Goal: Task Accomplishment & Management: Manage account settings

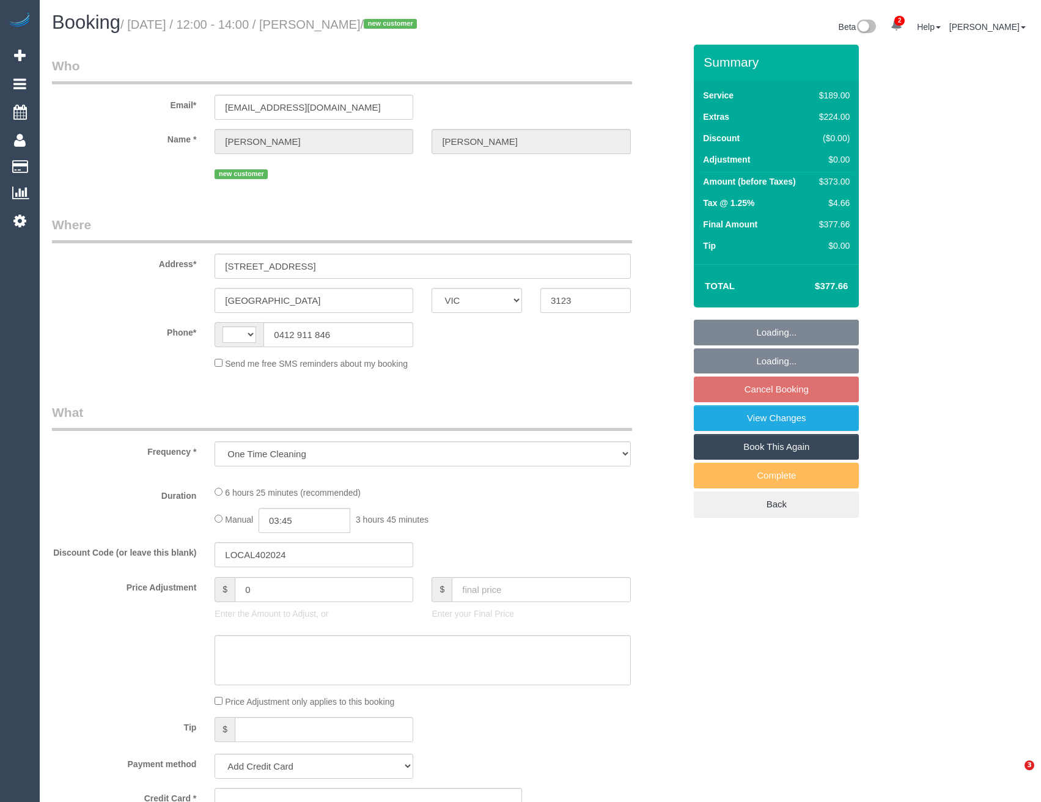
select select "VIC"
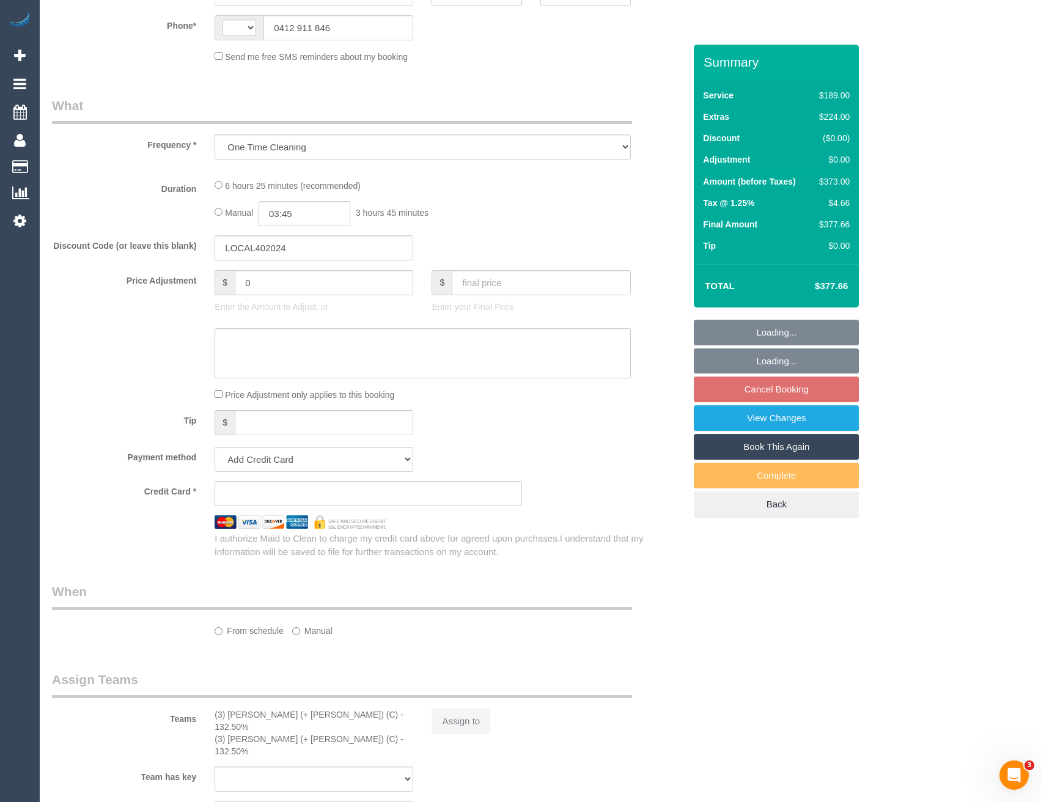
select select "string:AU"
select select "string:stripe-pm_1S5hun2GScqysDRVOsQ1W3ur"
select select "number:28"
select select "number:14"
select select "number:19"
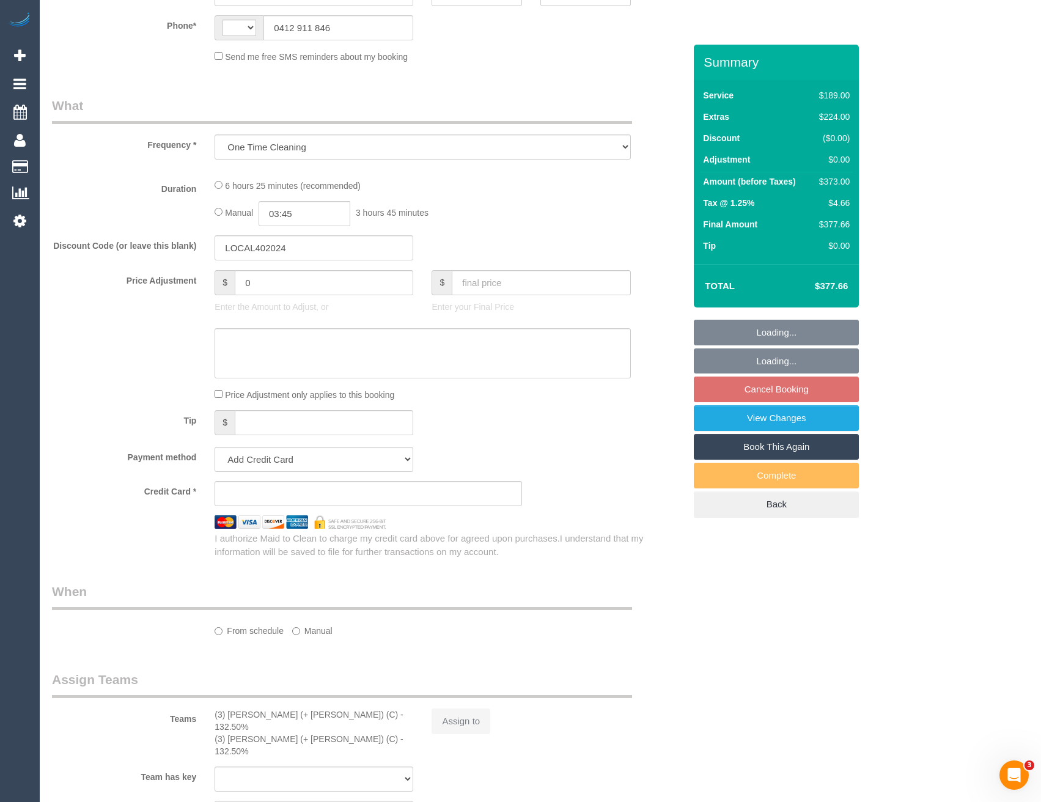
select select "number:24"
select select "number:26"
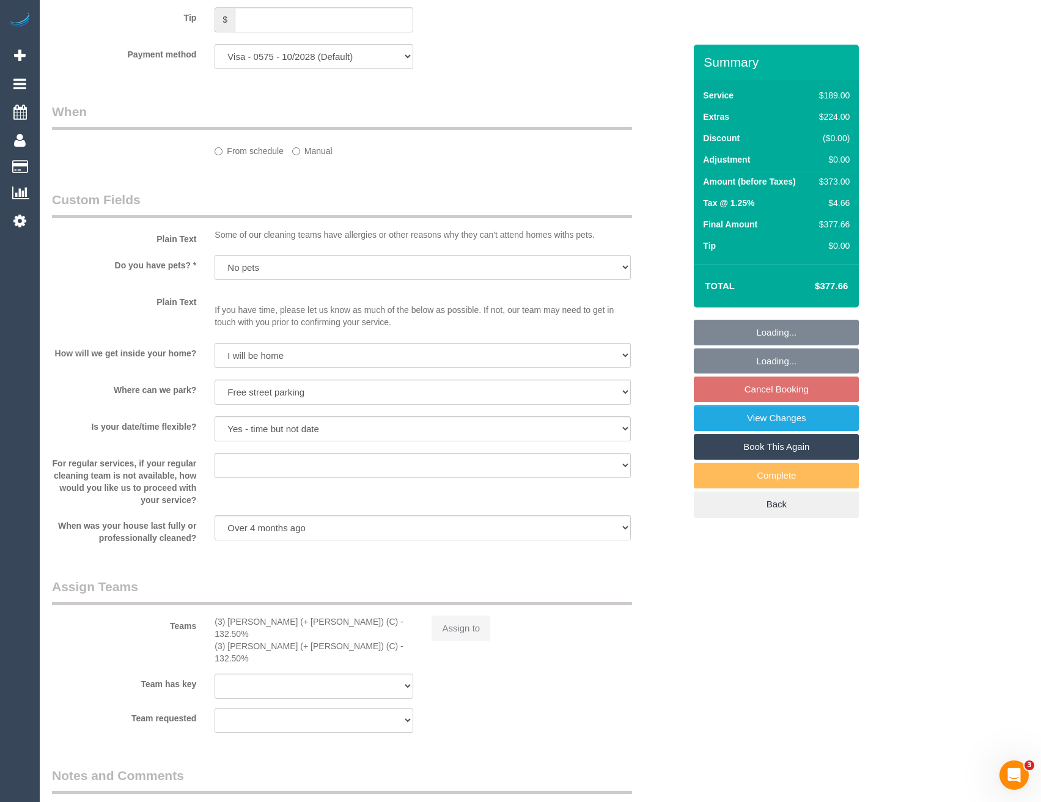
select select "object:829"
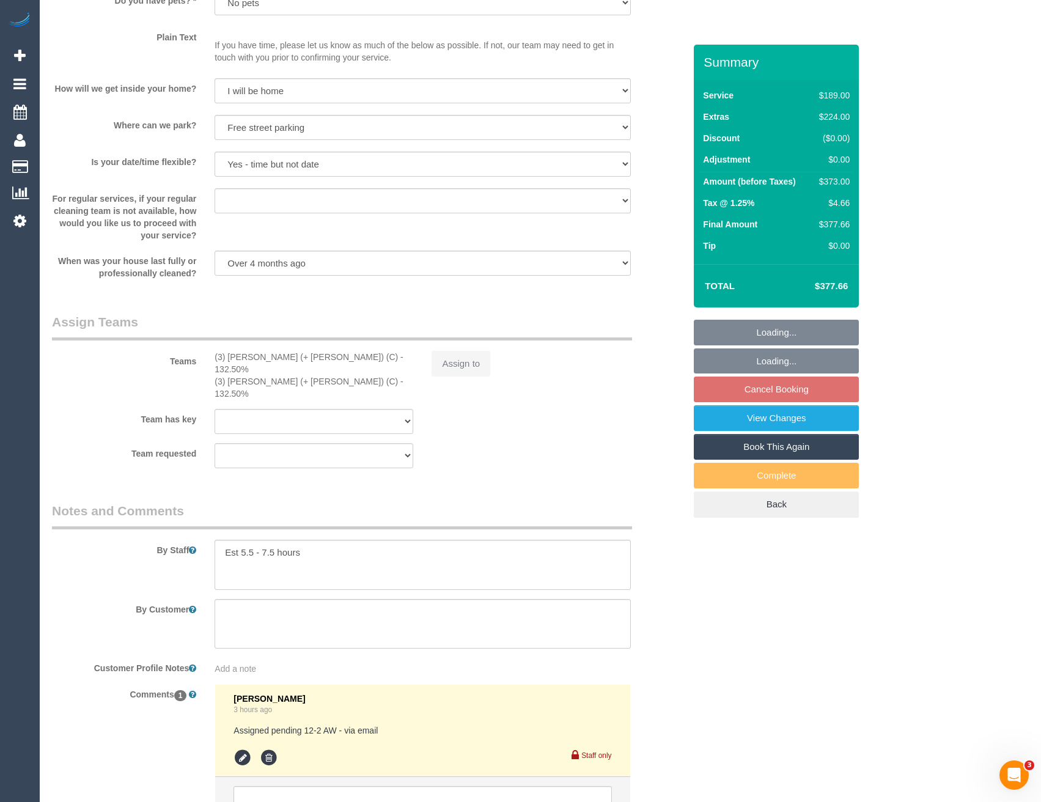
scroll to position [1624, 0]
select select "spot3"
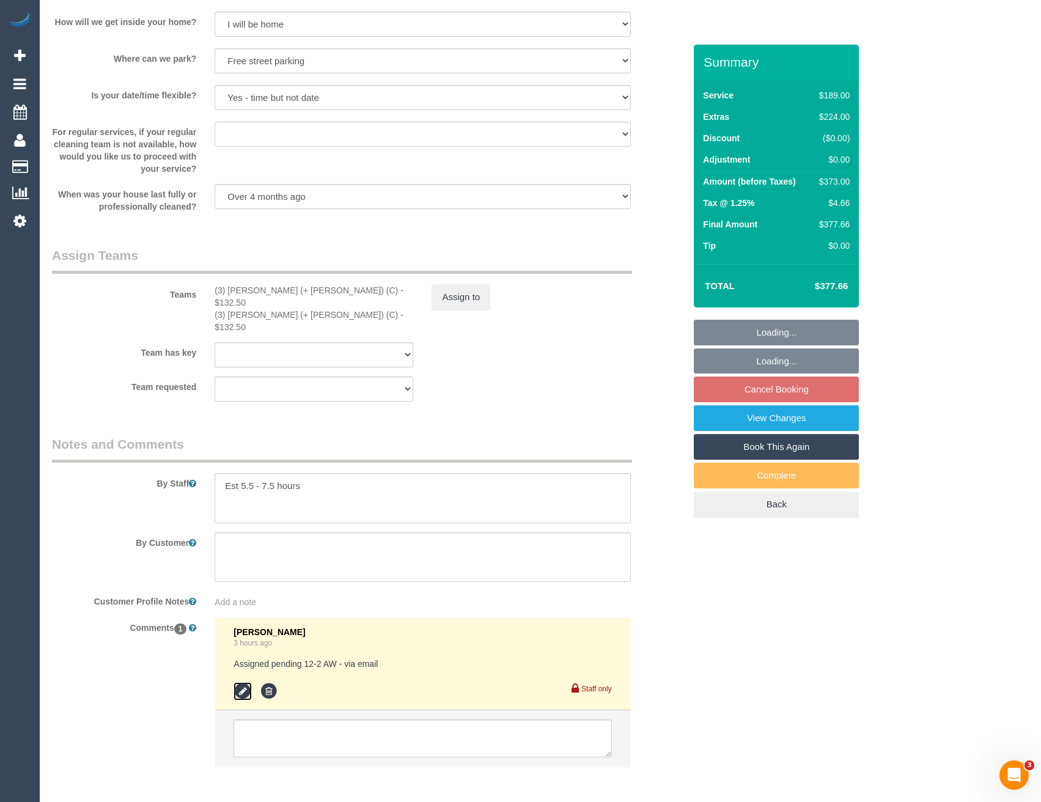
click at [243, 682] on icon at bounding box center [243, 691] width 18 height 18
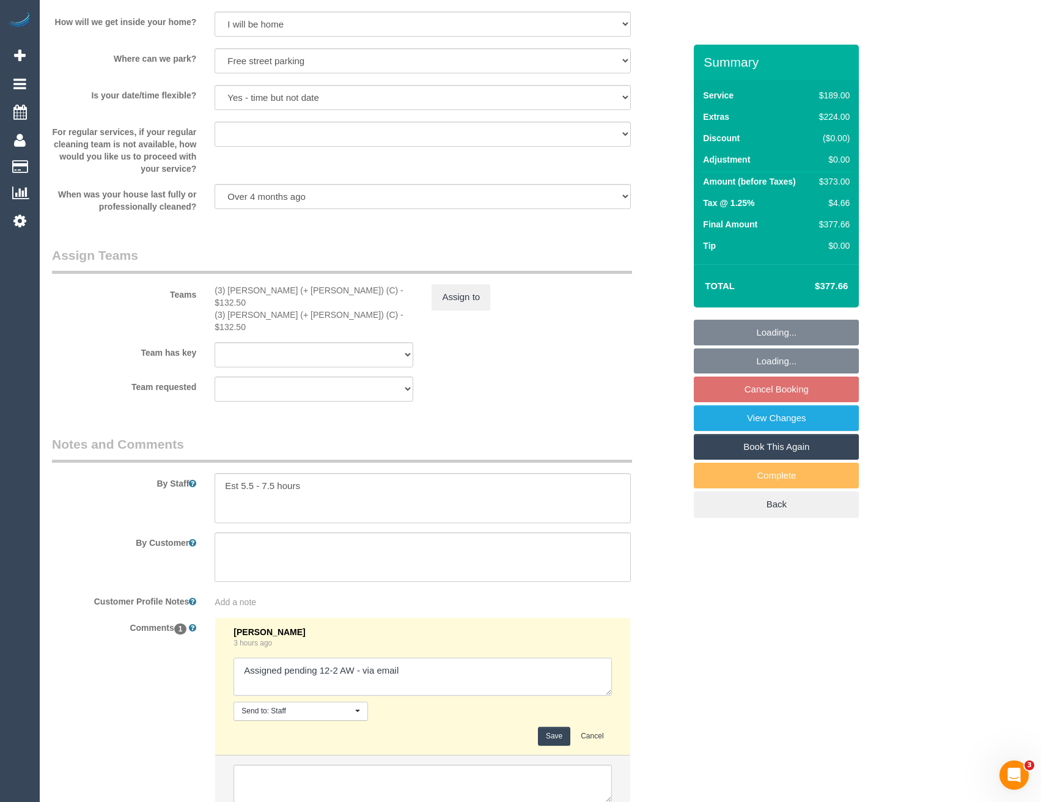
click at [449, 658] on textarea at bounding box center [423, 677] width 378 height 38
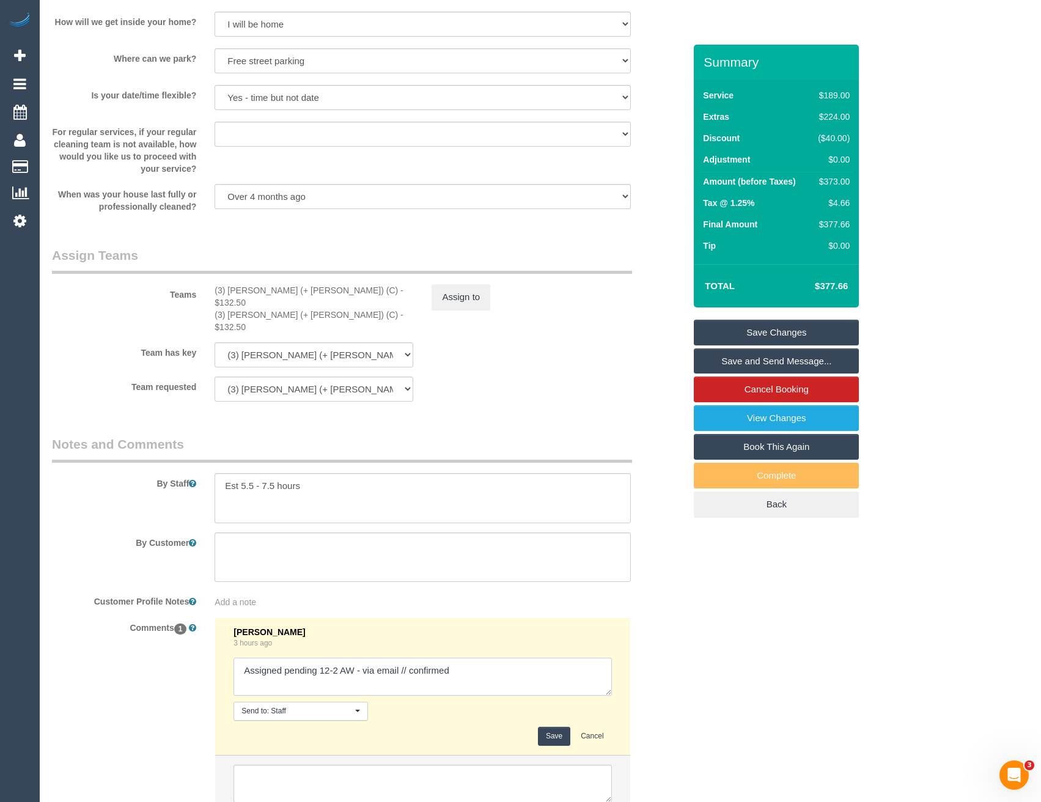
type textarea "Assigned pending 12-2 AW - via email // confirmed"
click at [555, 727] on button "Save" at bounding box center [554, 736] width 32 height 19
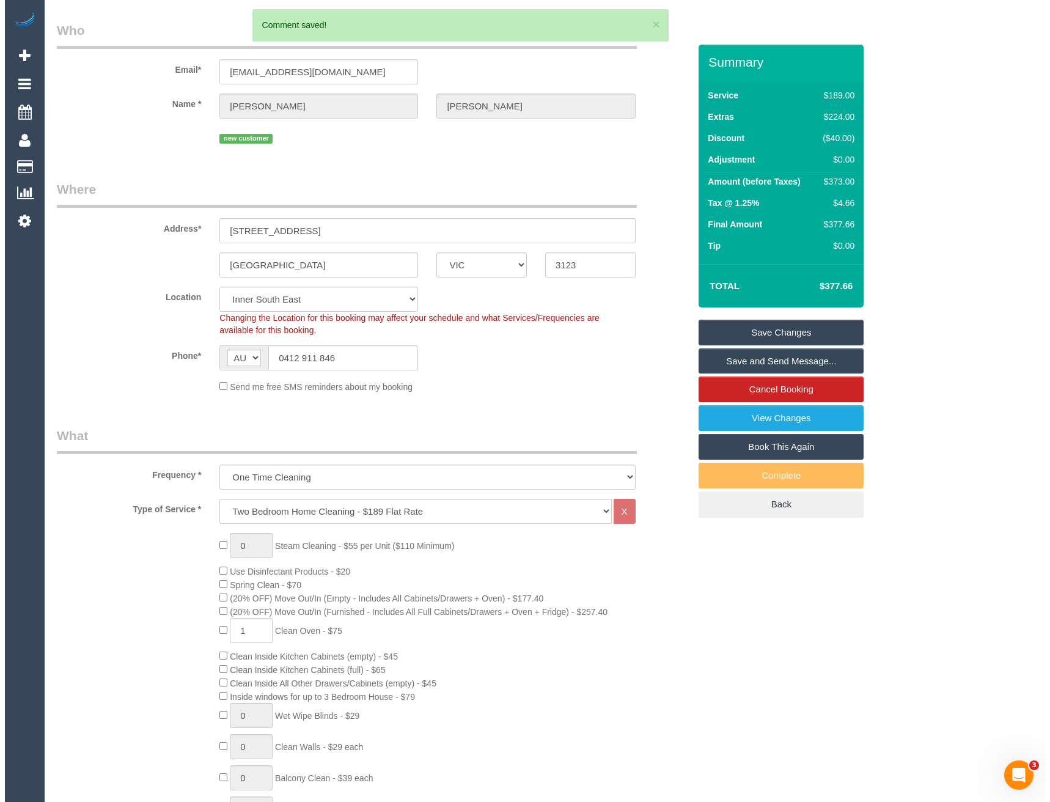
scroll to position [0, 0]
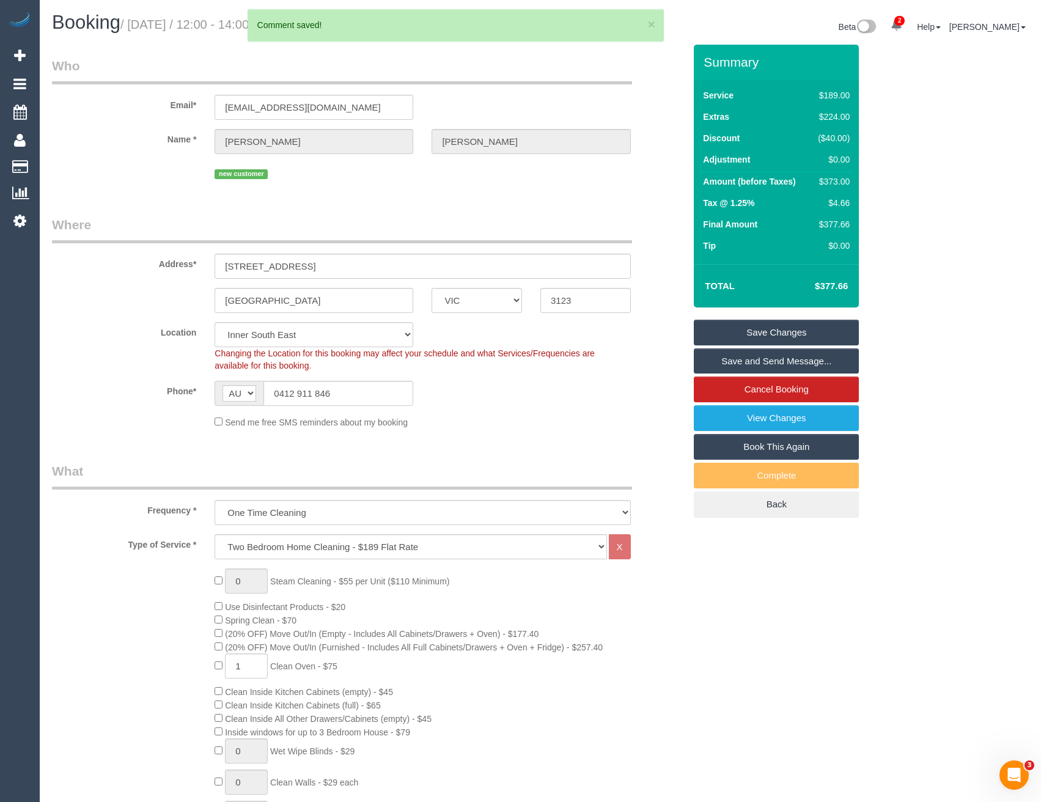
click at [732, 366] on link "Save and Send Message..." at bounding box center [776, 361] width 165 height 26
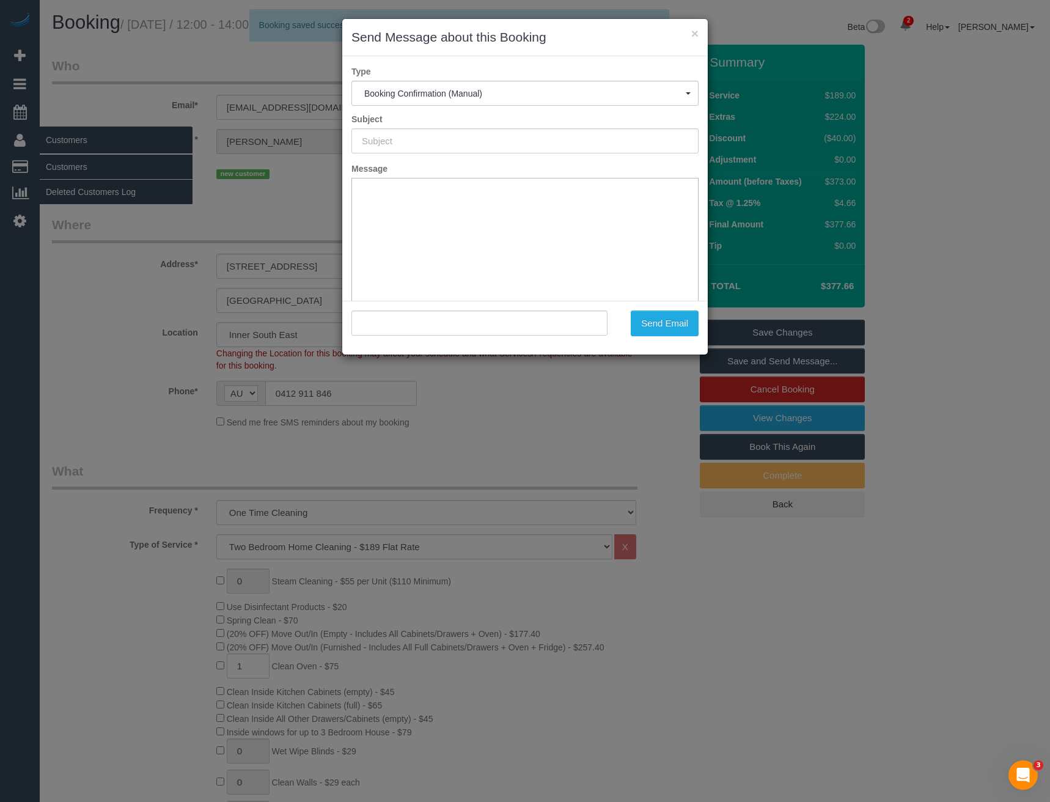
type input "Booking Confirmed"
type input ""[PERSON_NAME]" <[EMAIL_ADDRESS][DOMAIN_NAME]>"
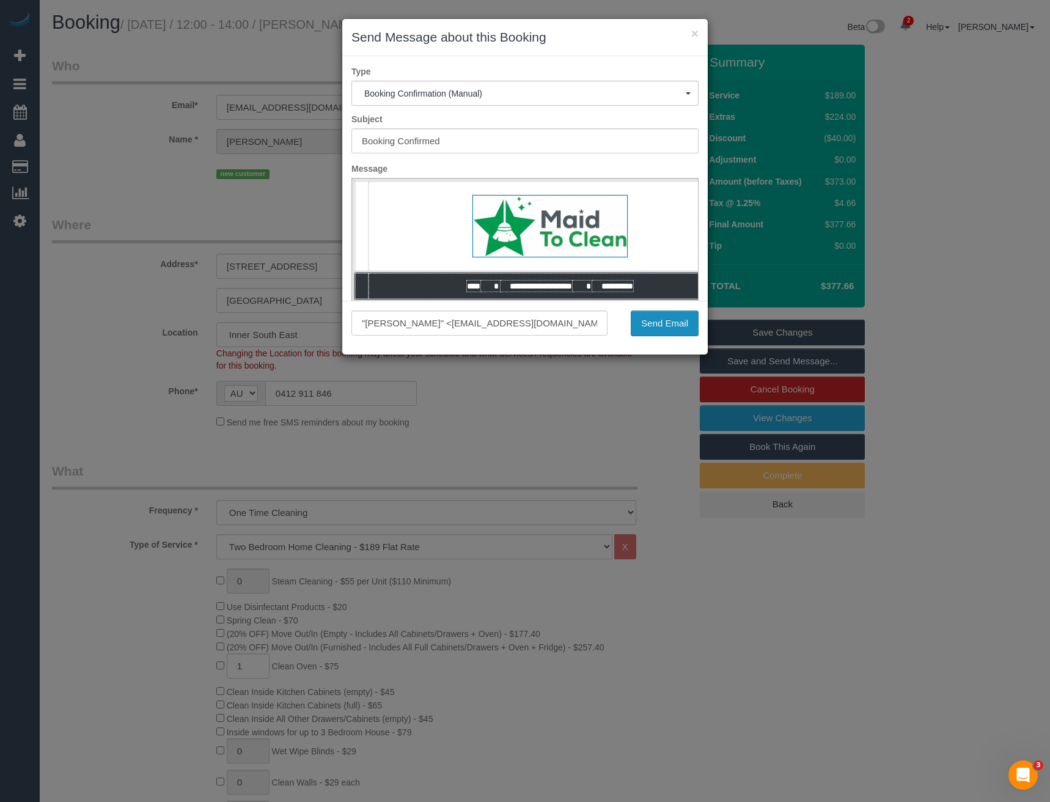
click at [649, 328] on button "Send Email" at bounding box center [665, 324] width 68 height 26
click at [665, 323] on div "Send Email" at bounding box center [663, 324] width 92 height 26
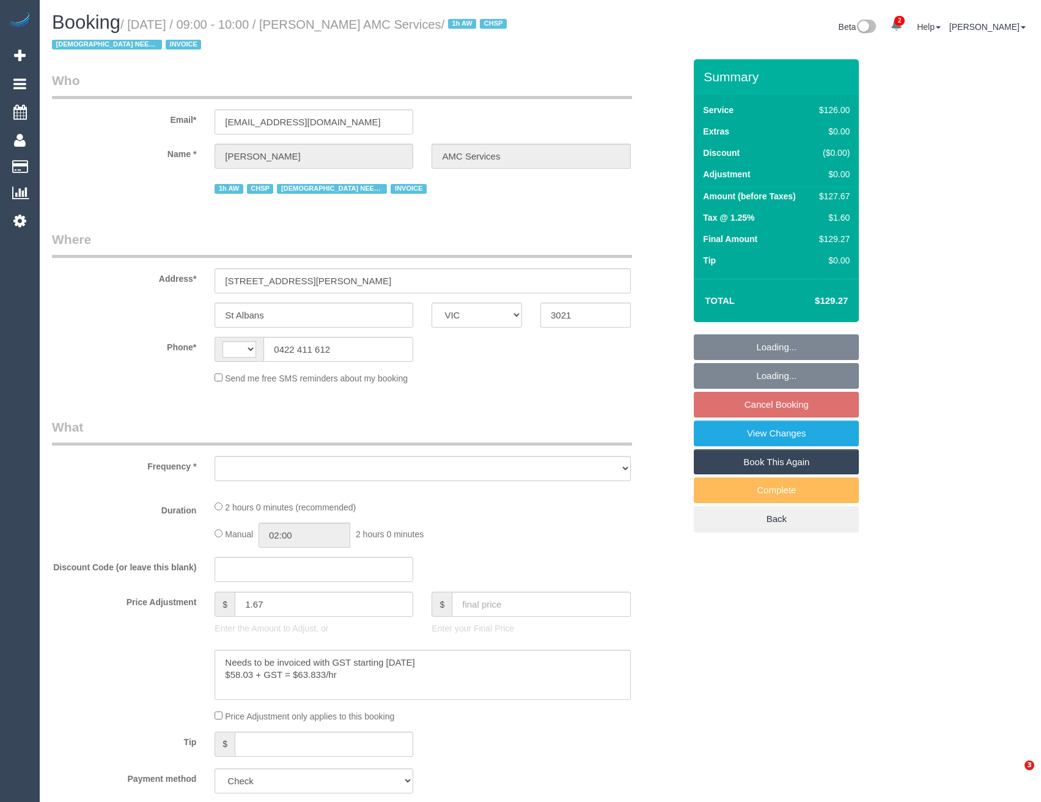
select select "VIC"
select select "string:AU"
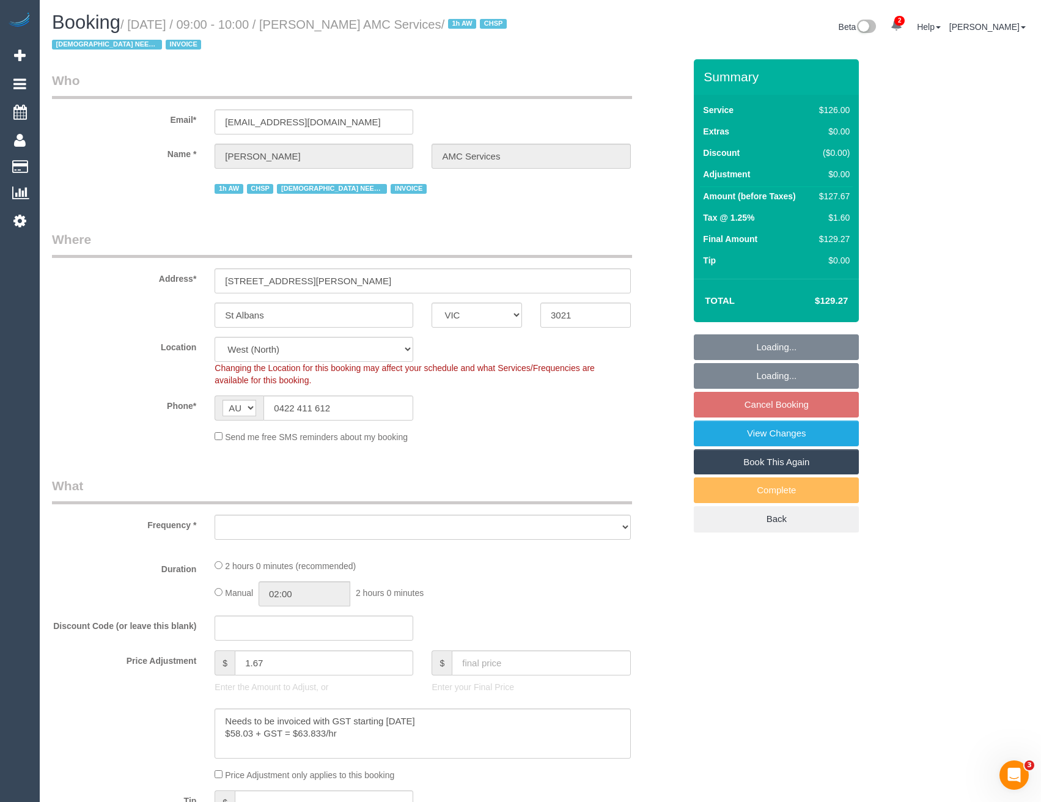
select select "object:714"
select select "number:28"
select select "number:14"
select select "number:19"
select select "number:25"
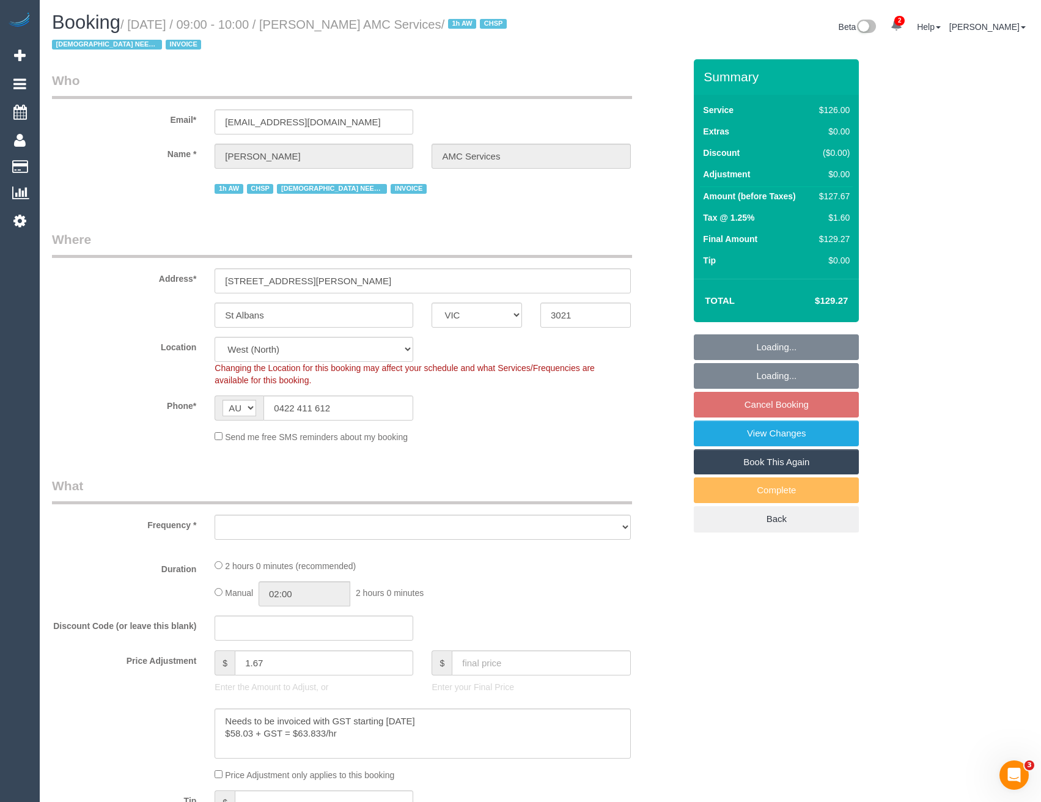
select select "number:35"
select select "object:723"
select select "120"
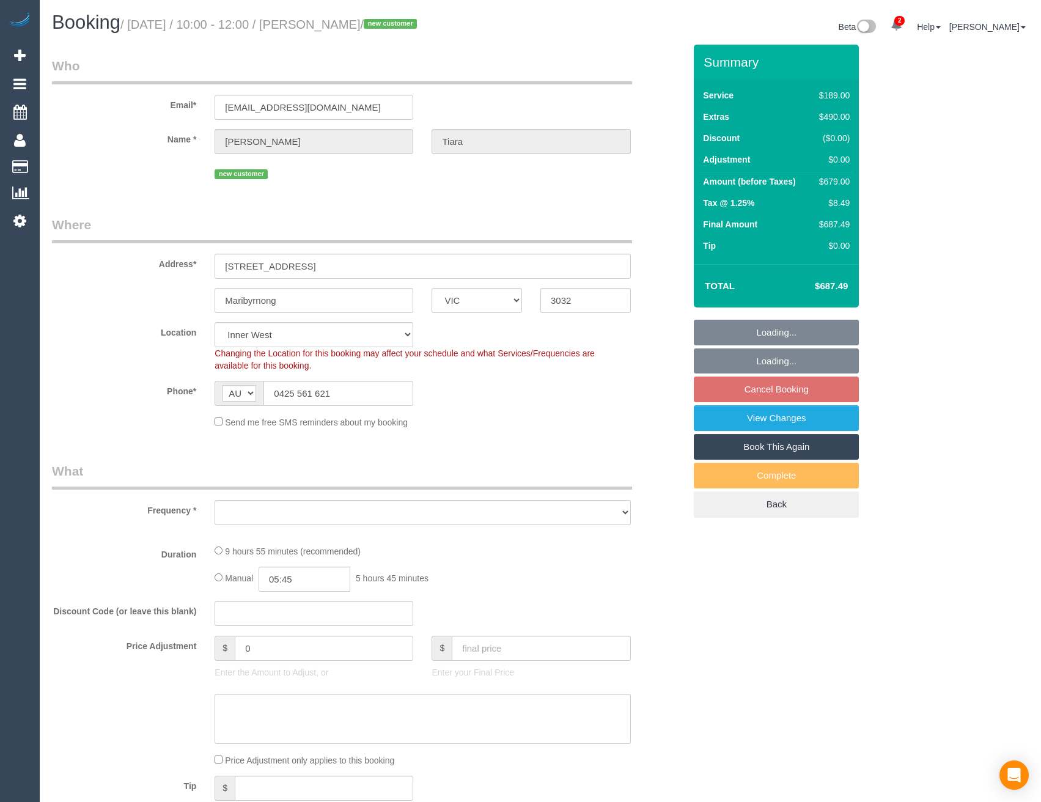
select select "VIC"
select select "string:stripe-pm_1S5zmc2GScqysDRVyz7m8t0B"
select select "number:28"
select select "number:14"
select select "number:19"
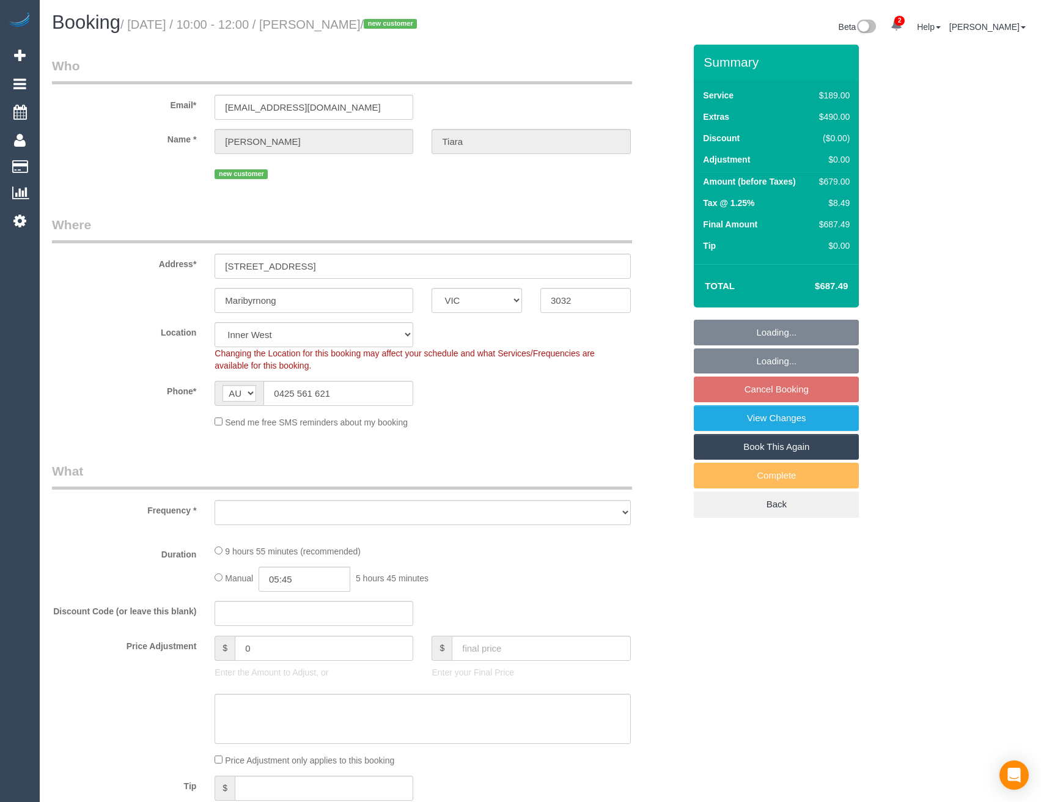
select select "number:24"
select select "number:26"
select select "object:728"
select select "spot1"
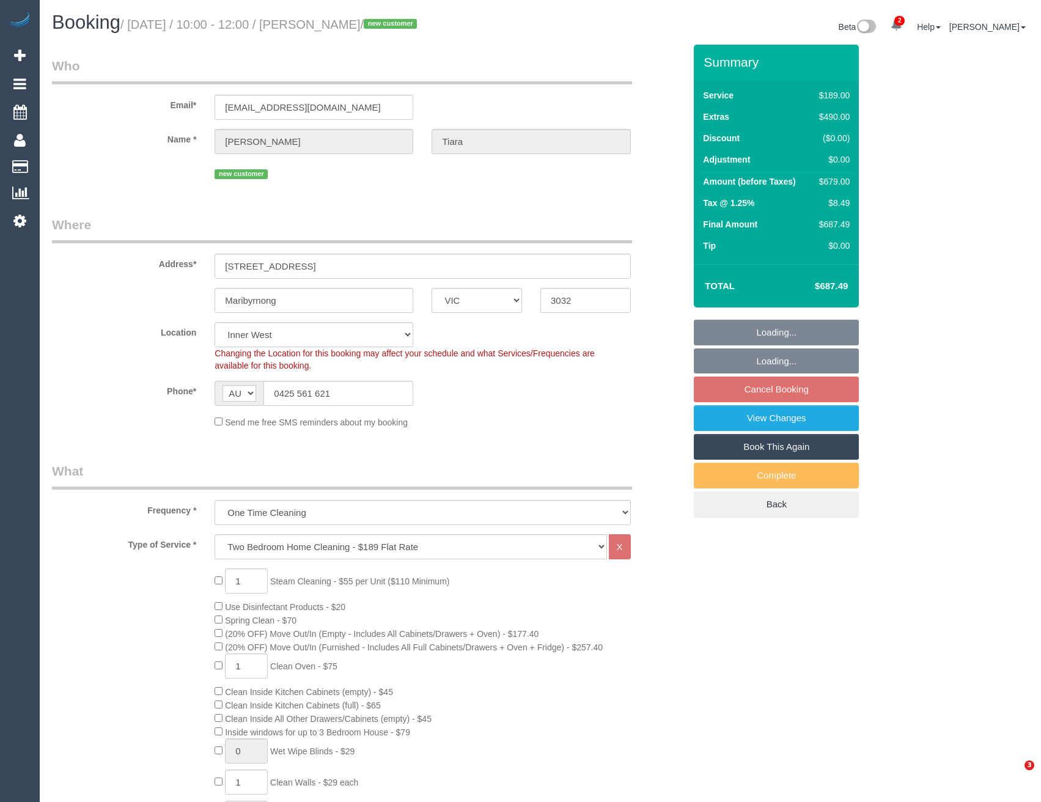
select select "object:1524"
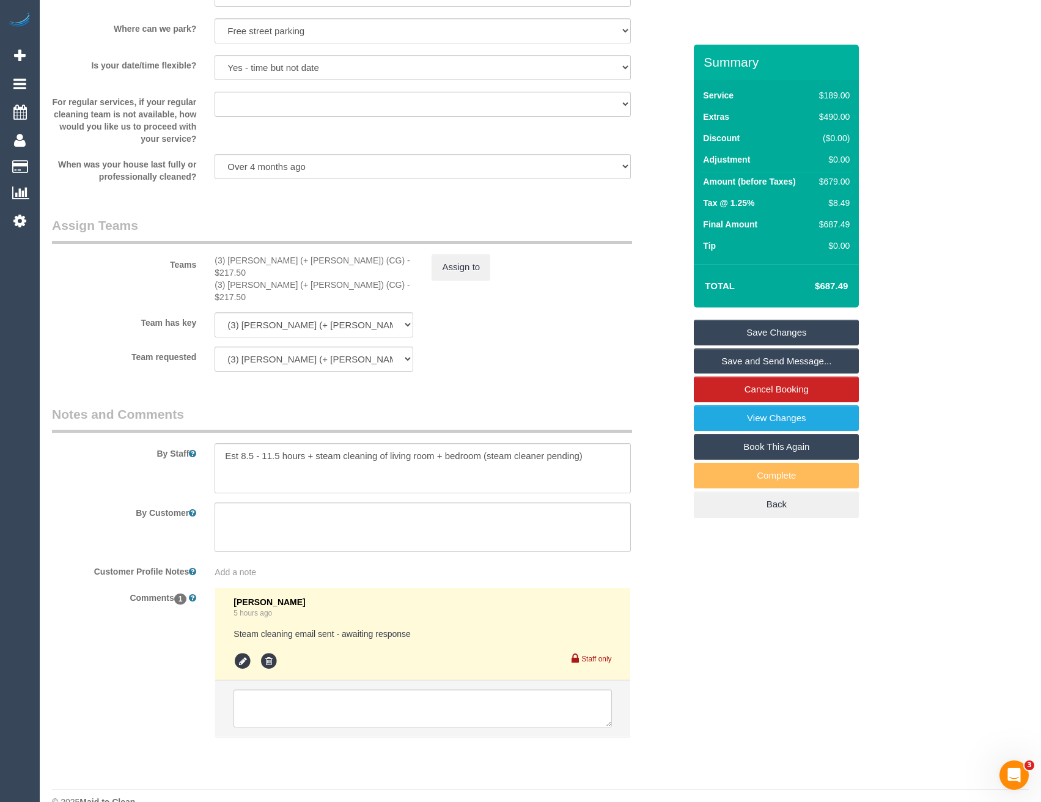
scroll to position [1654, 0]
drag, startPoint x: 584, startPoint y: 433, endPoint x: 479, endPoint y: 416, distance: 106.5
click at [482, 443] on textarea at bounding box center [423, 468] width 416 height 50
click at [383, 443] on textarea at bounding box center [423, 468] width 416 height 50
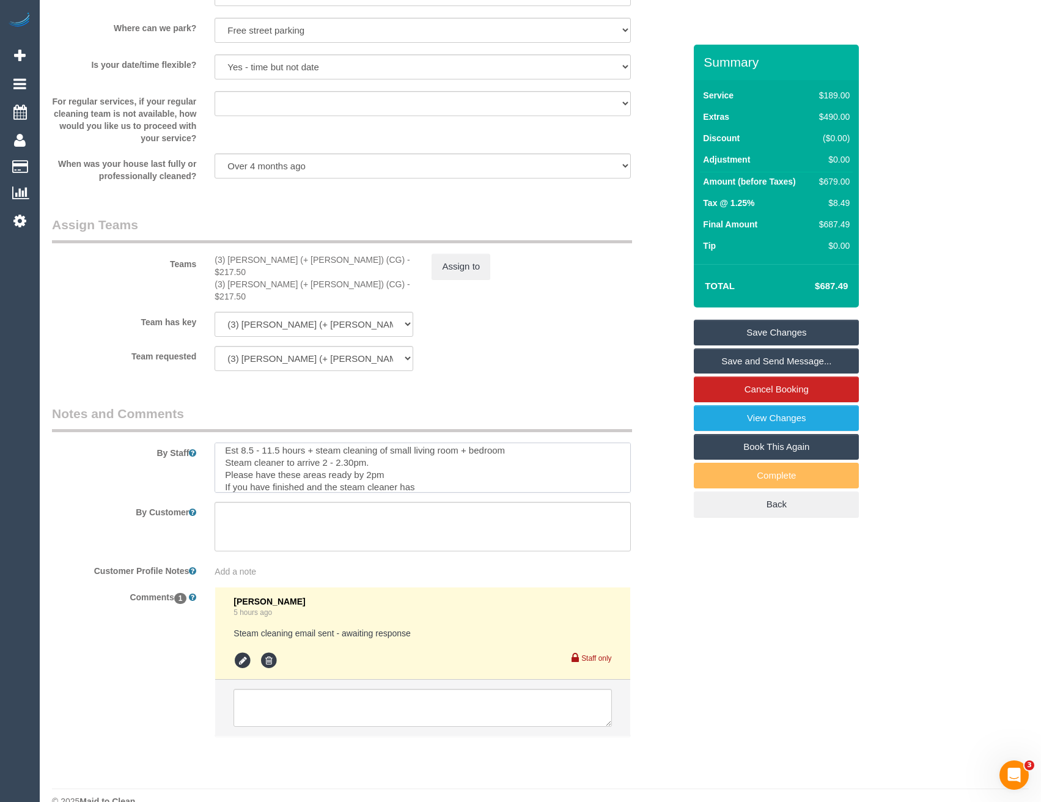
click at [419, 464] on textarea at bounding box center [423, 468] width 416 height 50
type textarea "Est 8.5 - 11.5 hours + steam cleaning of small living room + bedroom Steam clea…"
click at [371, 689] on textarea at bounding box center [423, 708] width 378 height 38
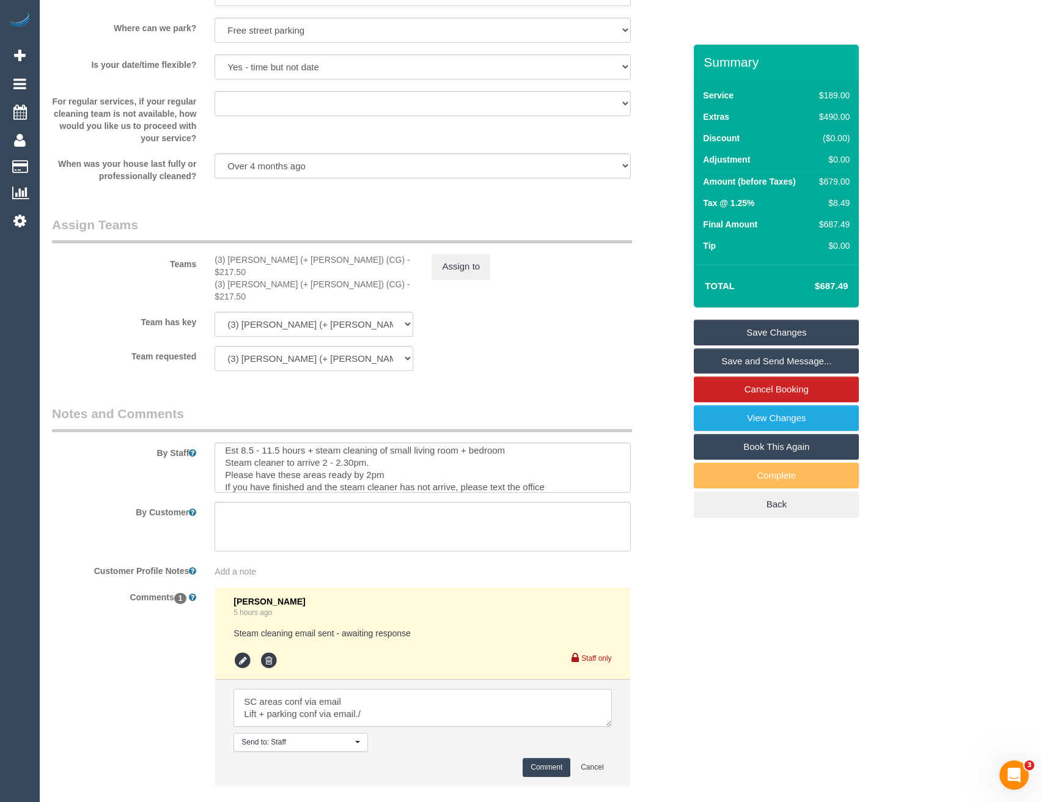
type textarea "SC areas conf via email Lift + parking conf via email./"
click at [372, 502] on textarea at bounding box center [423, 527] width 416 height 50
paste textarea "Yes there’s visitors parking right outside the building, and if not available -…"
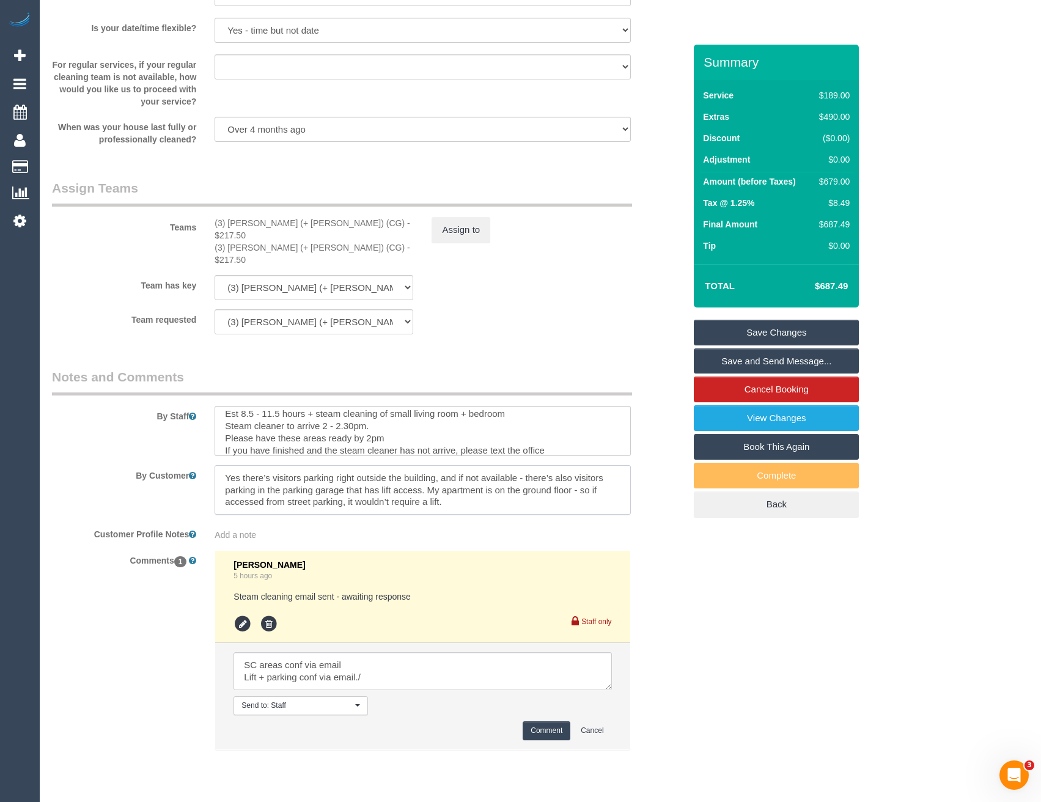
scroll to position [1704, 0]
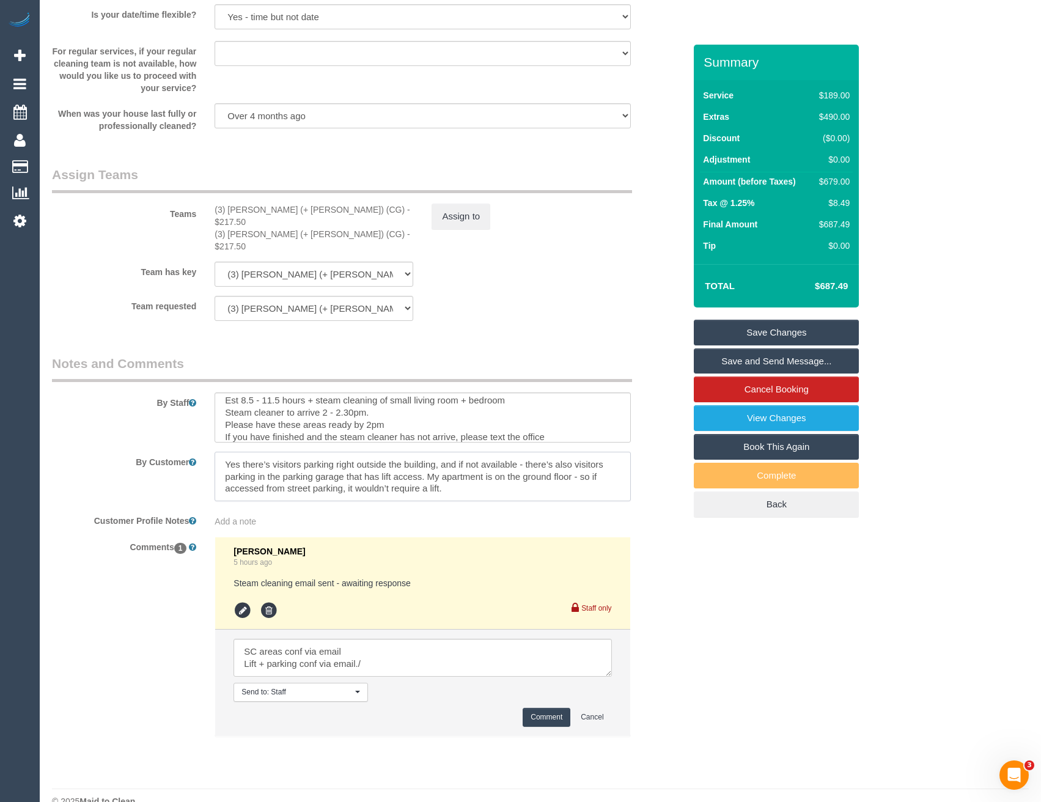
type textarea "Yes there’s visitors parking right outside the building, and if not available -…"
click at [532, 708] on button "Comment" at bounding box center [547, 717] width 48 height 19
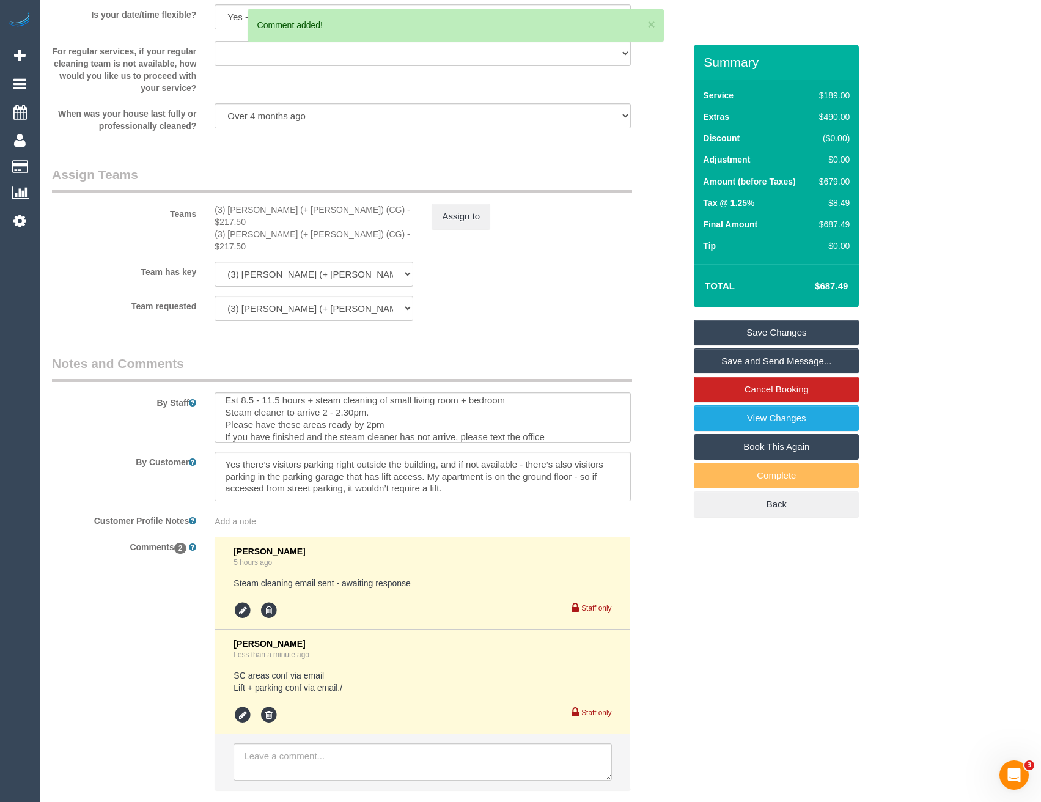
drag, startPoint x: 287, startPoint y: 761, endPoint x: 287, endPoint y: 754, distance: 6.8
click at [287, 760] on li at bounding box center [422, 762] width 414 height 56
click at [240, 706] on icon at bounding box center [243, 715] width 18 height 18
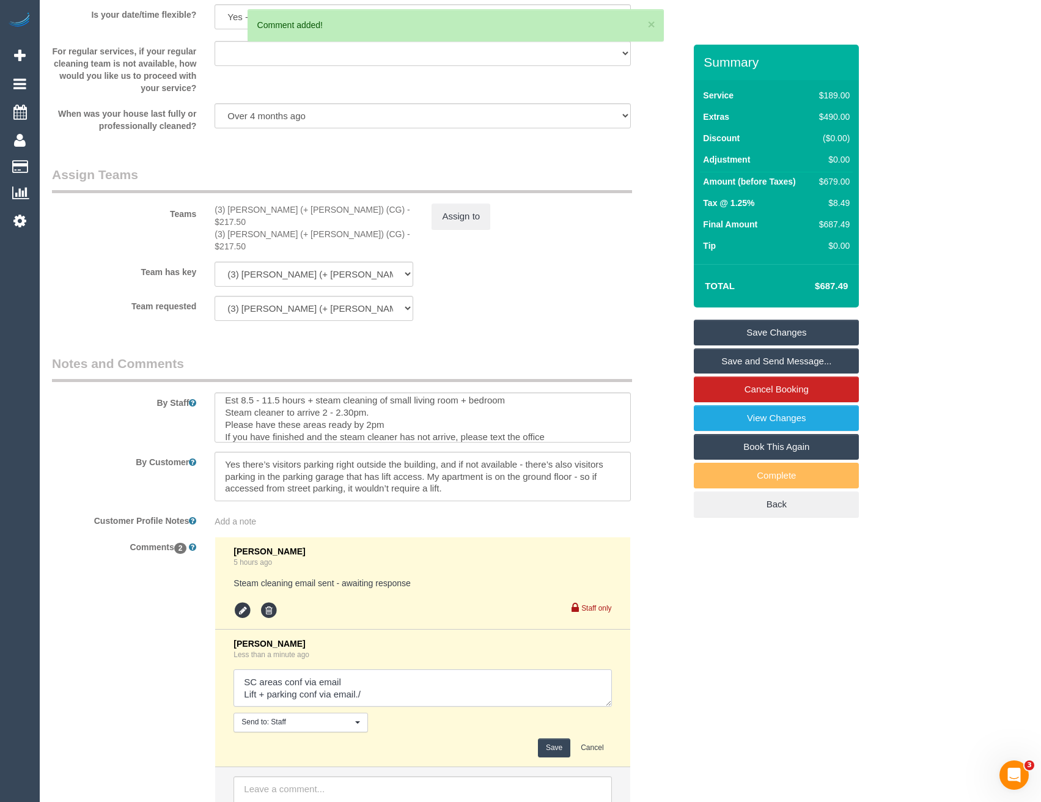
click at [377, 669] on textarea at bounding box center [423, 688] width 378 height 38
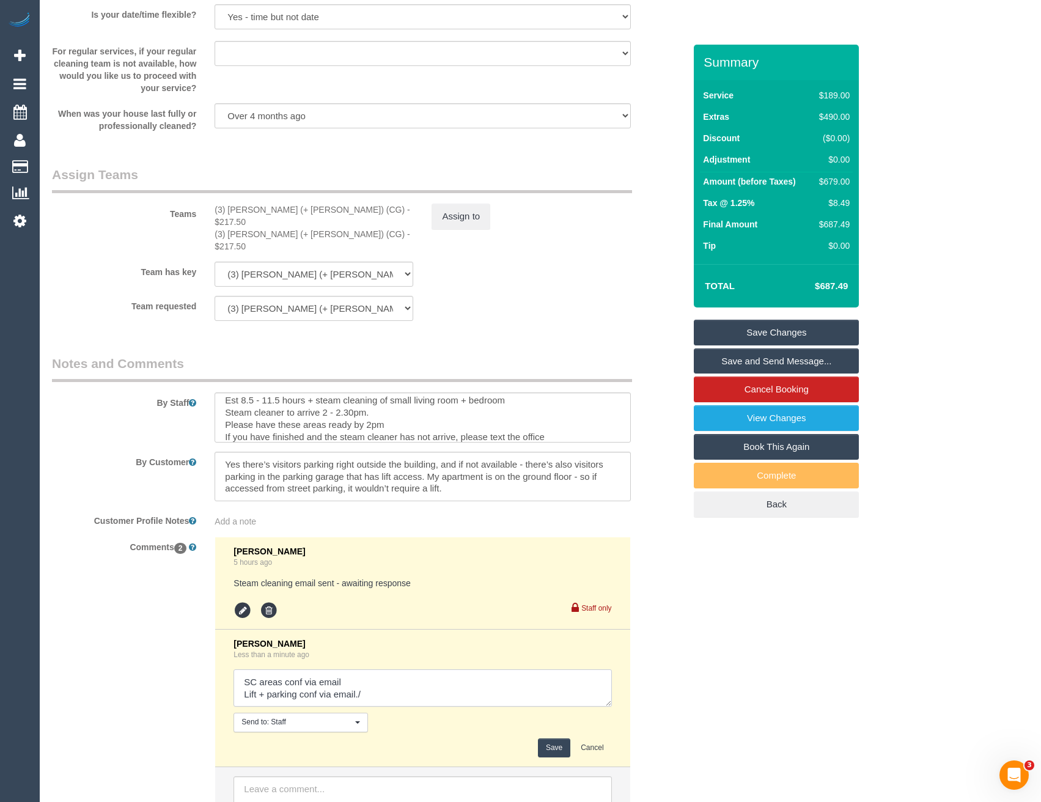
scroll to position [6, 0]
type textarea "SC areas conf via email Lift + parking conf via email./ AW Closed to 1 hour for…"
click at [553, 738] on button "Save" at bounding box center [554, 747] width 32 height 19
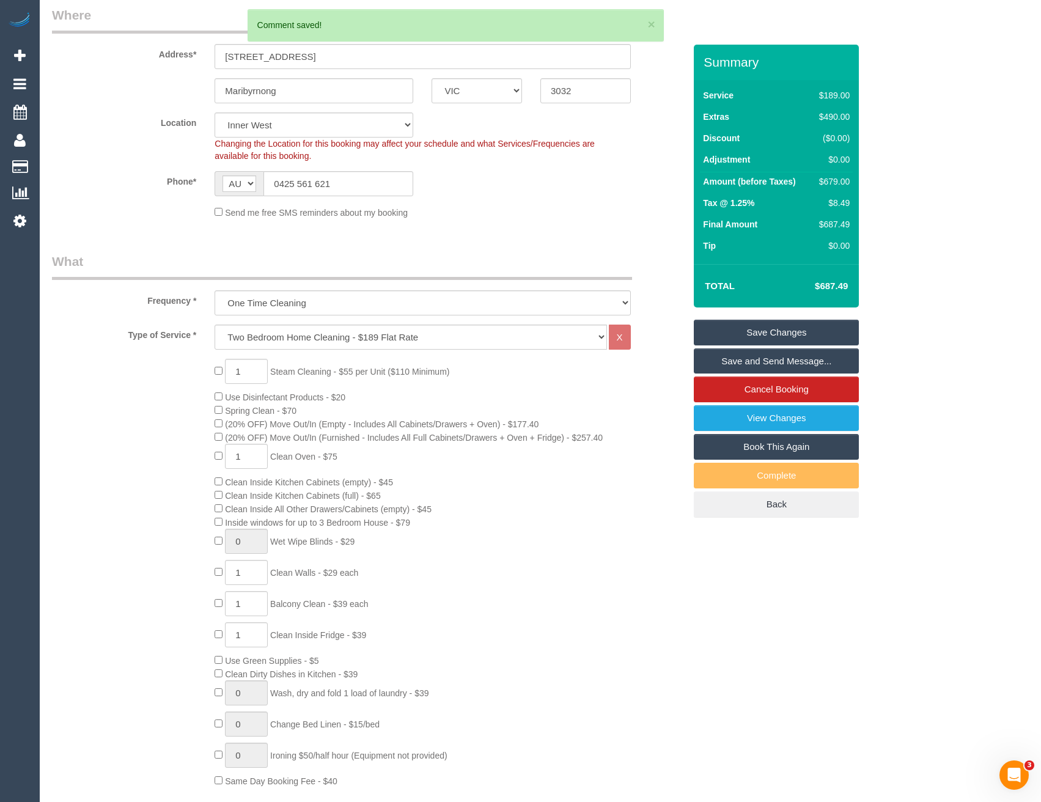
scroll to position [115, 0]
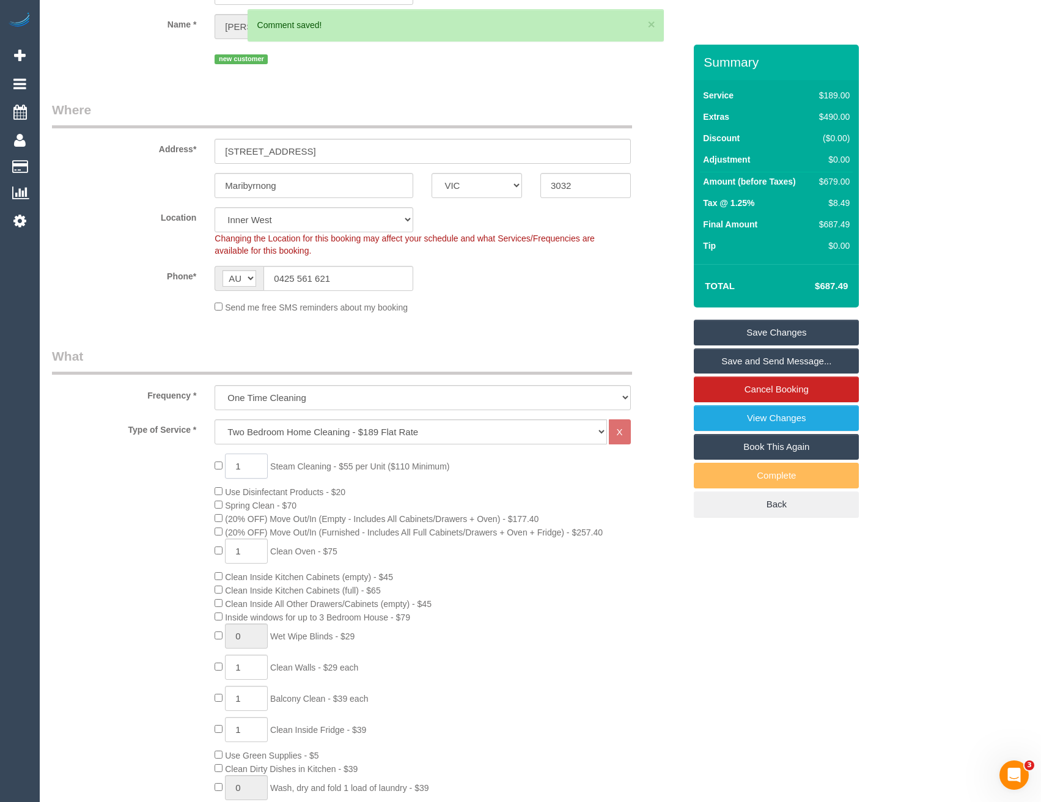
drag, startPoint x: 250, startPoint y: 466, endPoint x: 187, endPoint y: 465, distance: 63.0
click at [191, 466] on div "1 Steam Cleaning - $55 per Unit ($110 Minimum) Use Disinfectant Products - $20 …" at bounding box center [368, 668] width 651 height 429
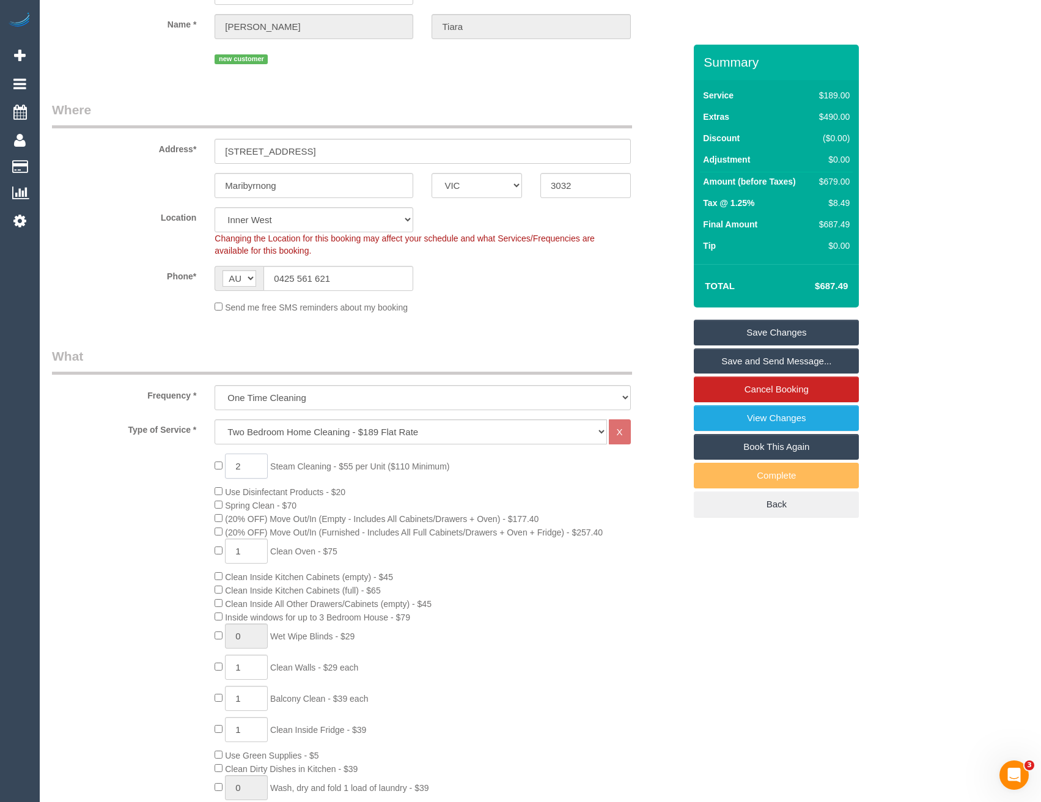
type input "2"
click at [513, 493] on div "2 Steam Cleaning - $55 per Unit ($110 Minimum) Use Disinfectant Products - $20 …" at bounding box center [449, 668] width 488 height 429
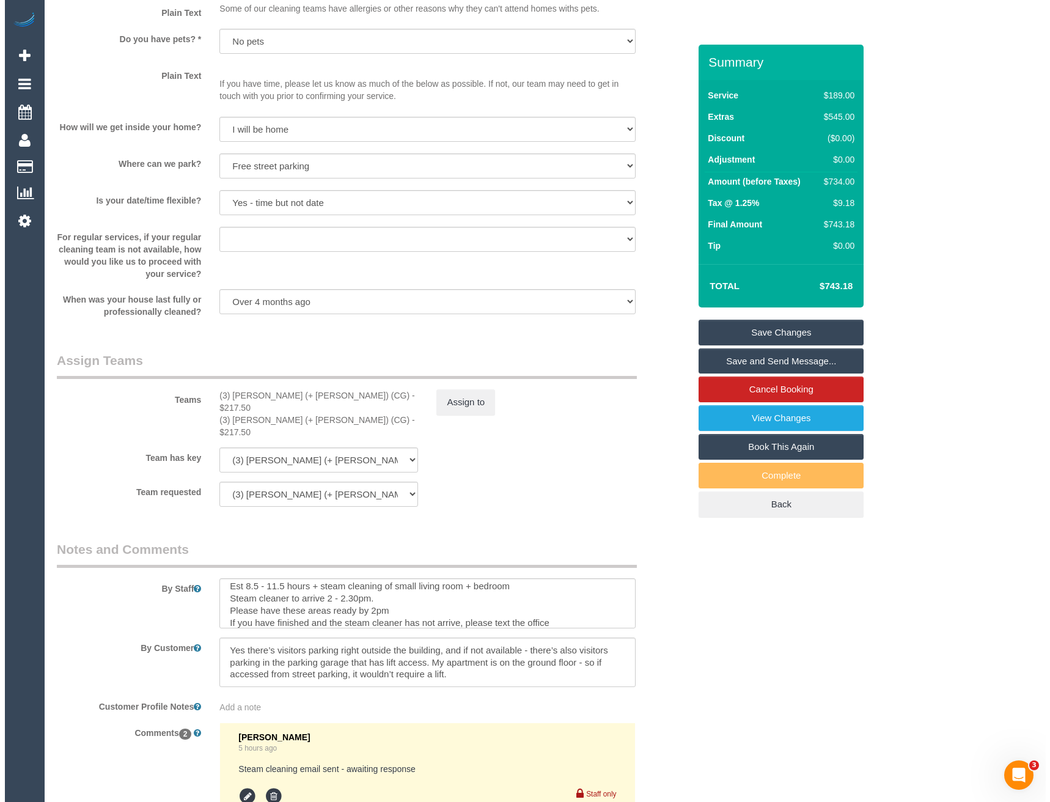
scroll to position [1589, 0]
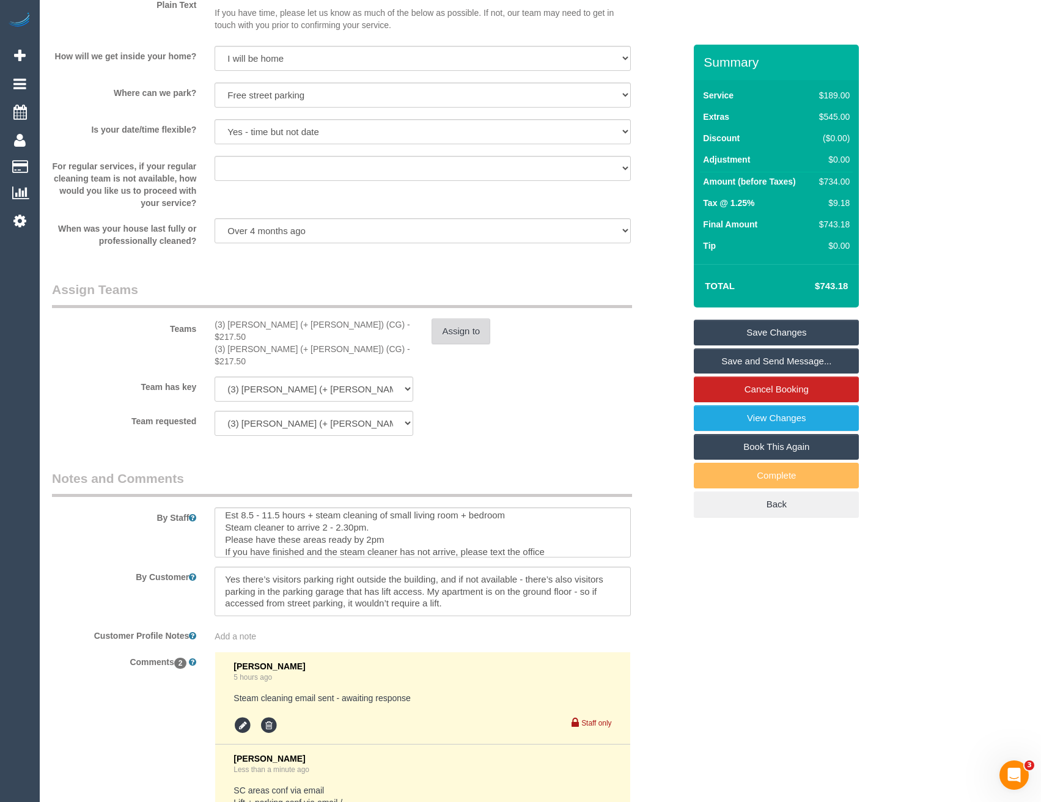
click at [447, 340] on button "Assign to" at bounding box center [461, 331] width 59 height 26
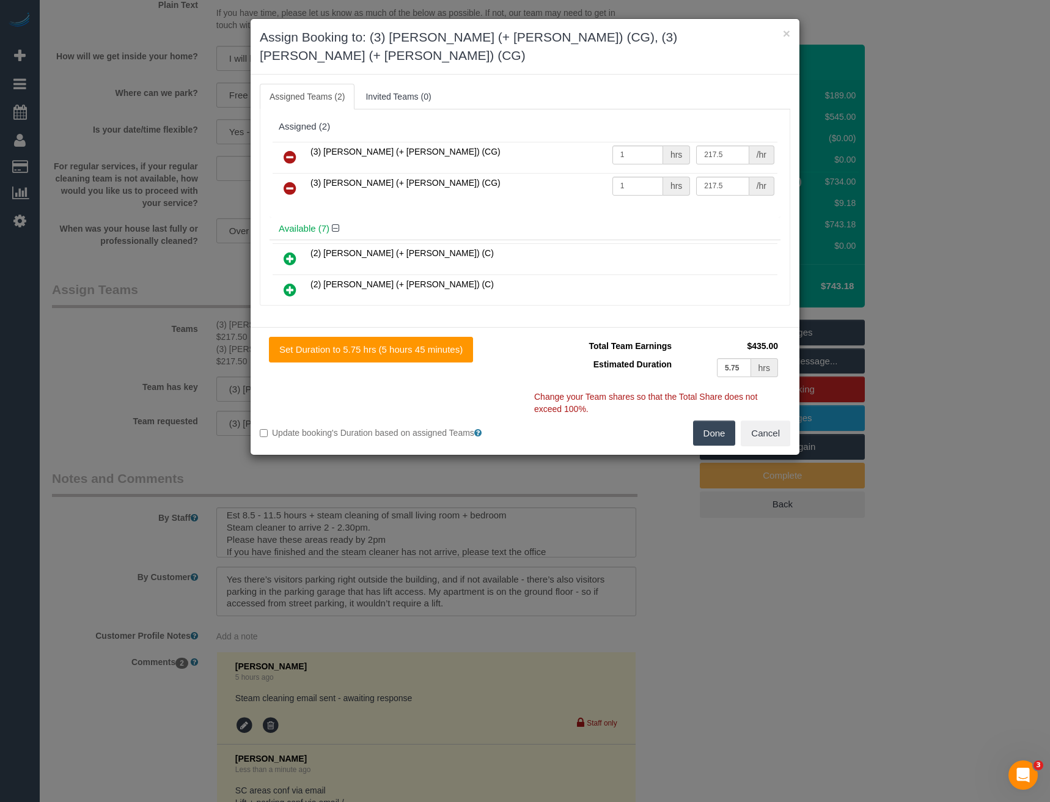
click at [586, 146] on td "(3) Amninder (+ Sohail) (CG)" at bounding box center [458, 157] width 302 height 31
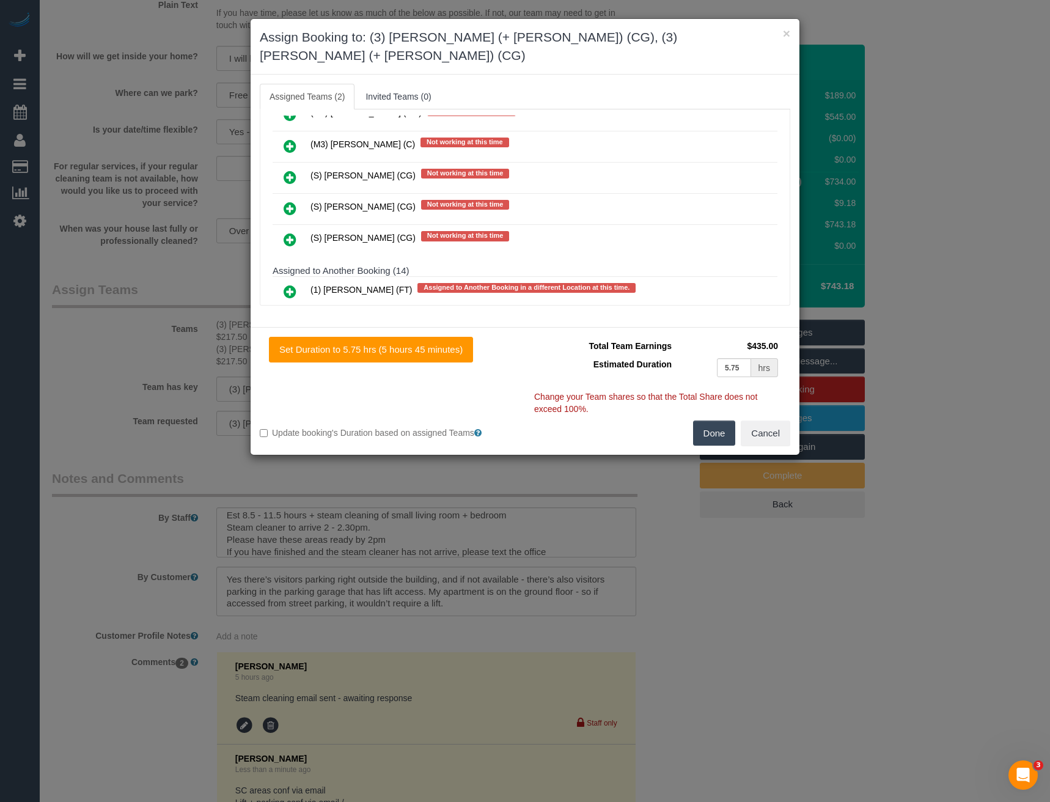
click at [291, 201] on icon at bounding box center [290, 208] width 13 height 15
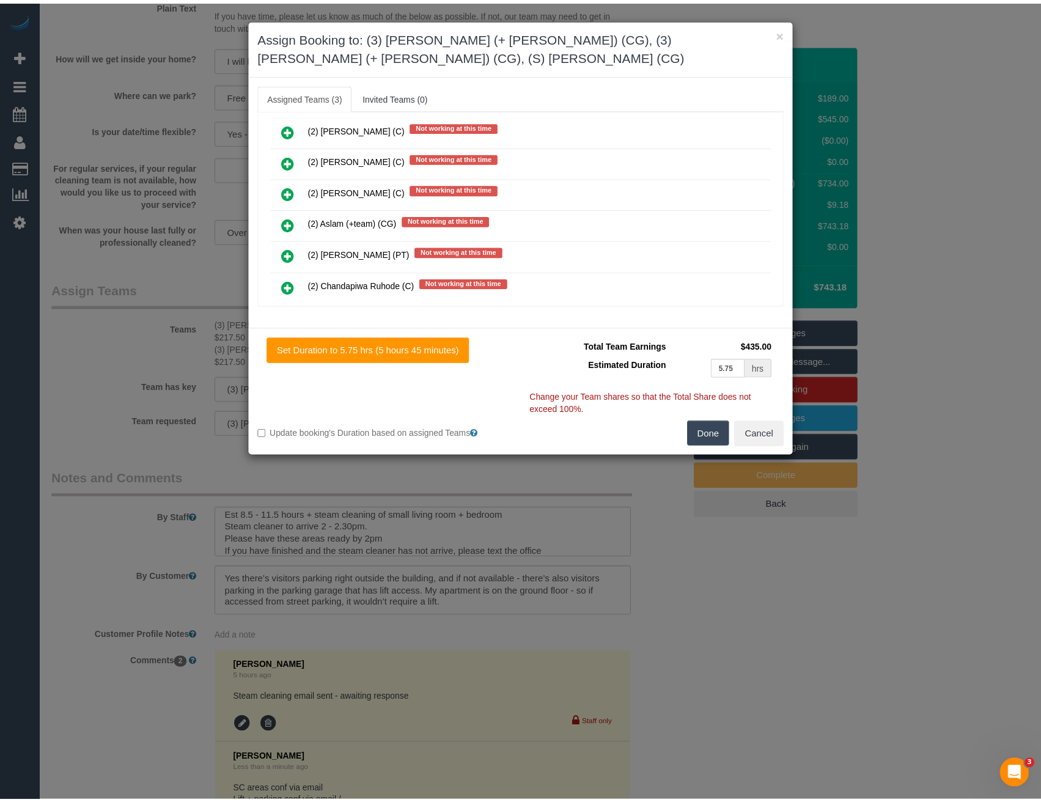
scroll to position [0, 0]
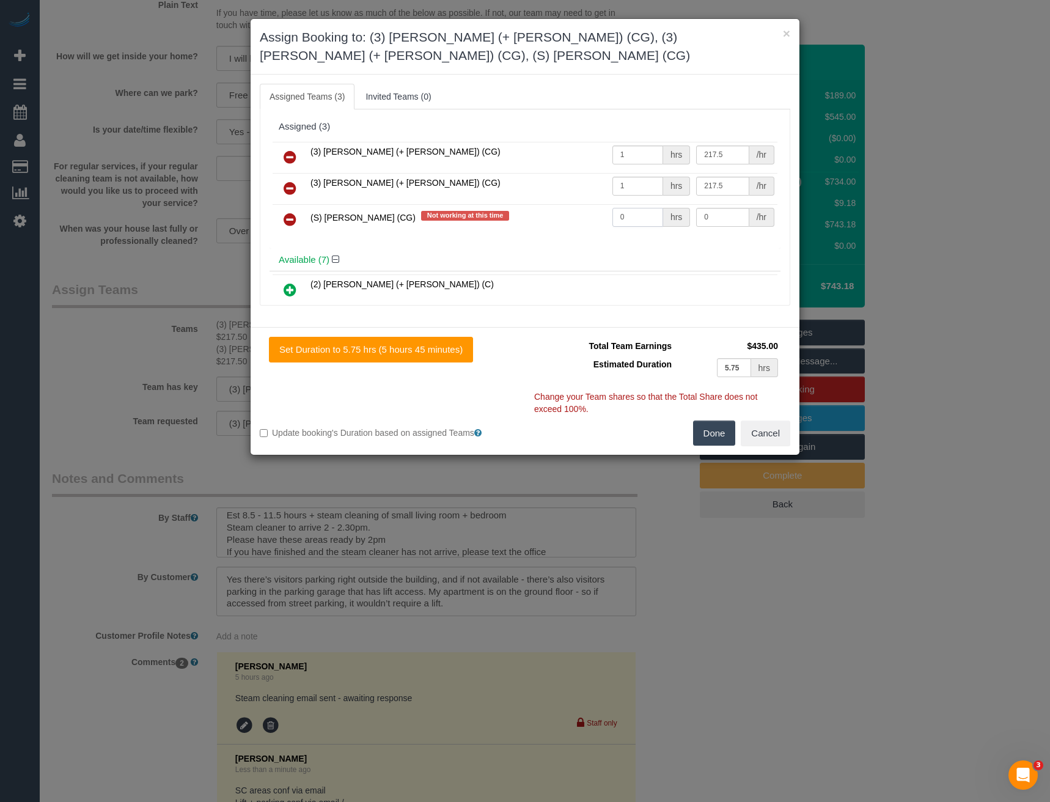
drag, startPoint x: 646, startPoint y: 218, endPoint x: 530, endPoint y: 225, distance: 115.7
click at [534, 226] on tr "(S) Mark Yenimireddy (CG) Not working at this time 0 hrs 0 /hr" at bounding box center [525, 219] width 505 height 31
type input "1"
type input "70"
click at [713, 433] on button "Done" at bounding box center [714, 434] width 43 height 26
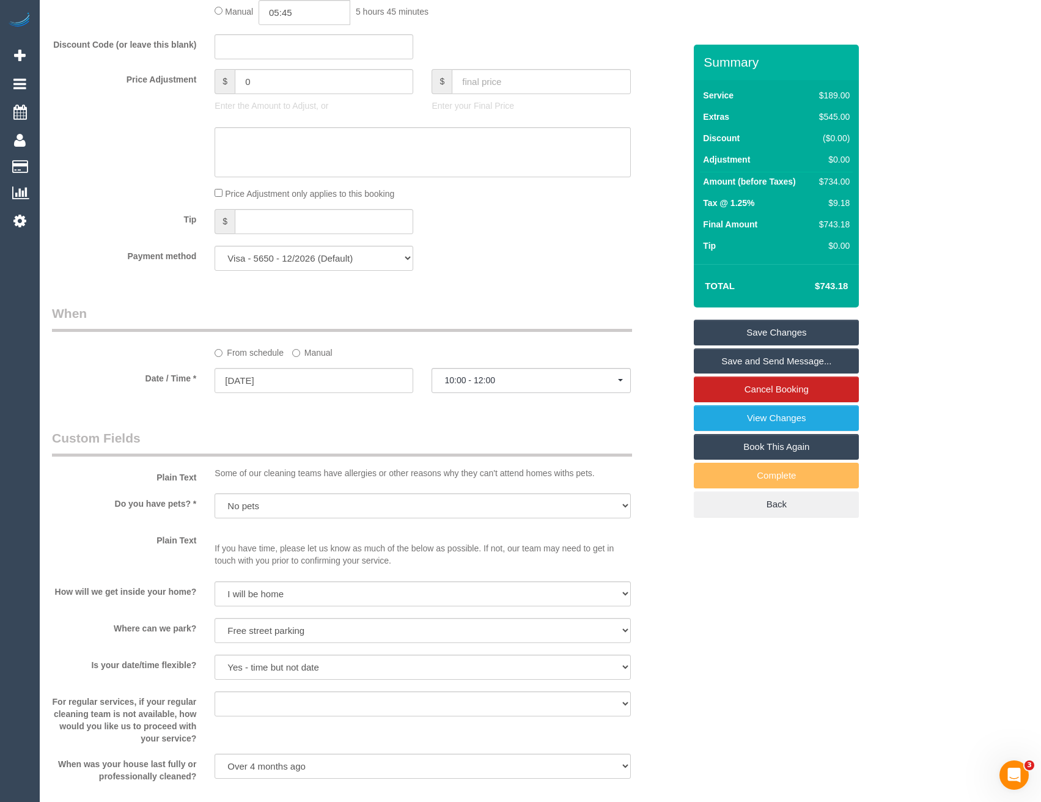
scroll to position [1100, 0]
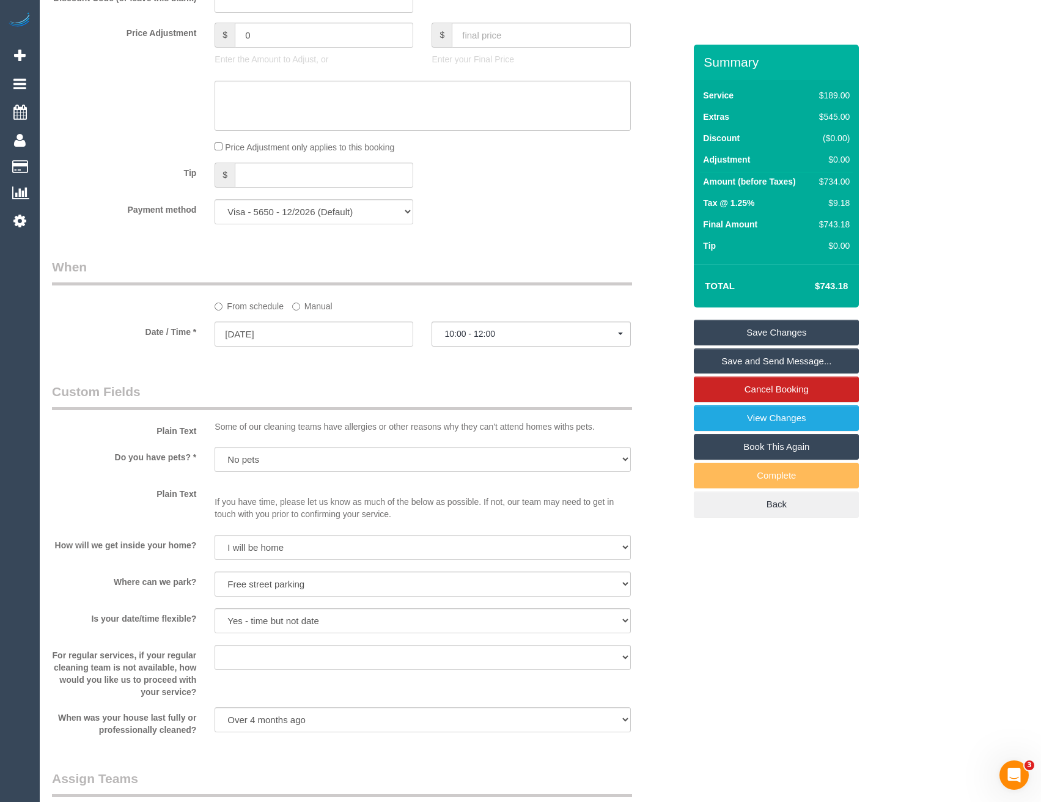
click at [301, 311] on label "Manual" at bounding box center [312, 304] width 40 height 17
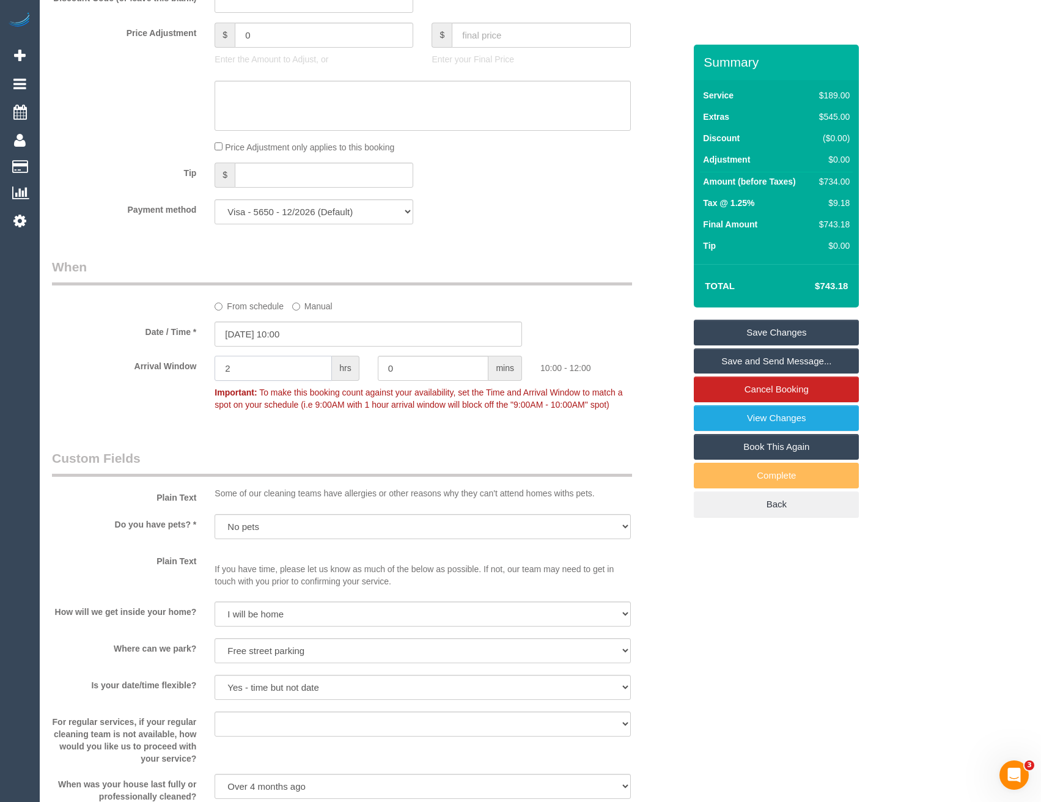
drag, startPoint x: 280, startPoint y: 368, endPoint x: 151, endPoint y: 367, distance: 129.0
click at [155, 372] on div "Arrival Window 2 hrs 0 mins 10:00 - 12:00 Important: To make this booking count…" at bounding box center [368, 386] width 651 height 61
type input "1"
click at [427, 433] on div "Who Email* feltia2312@gmail.com Name * Felicia Tiara new customer Where Address…" at bounding box center [368, 259] width 651 height 2630
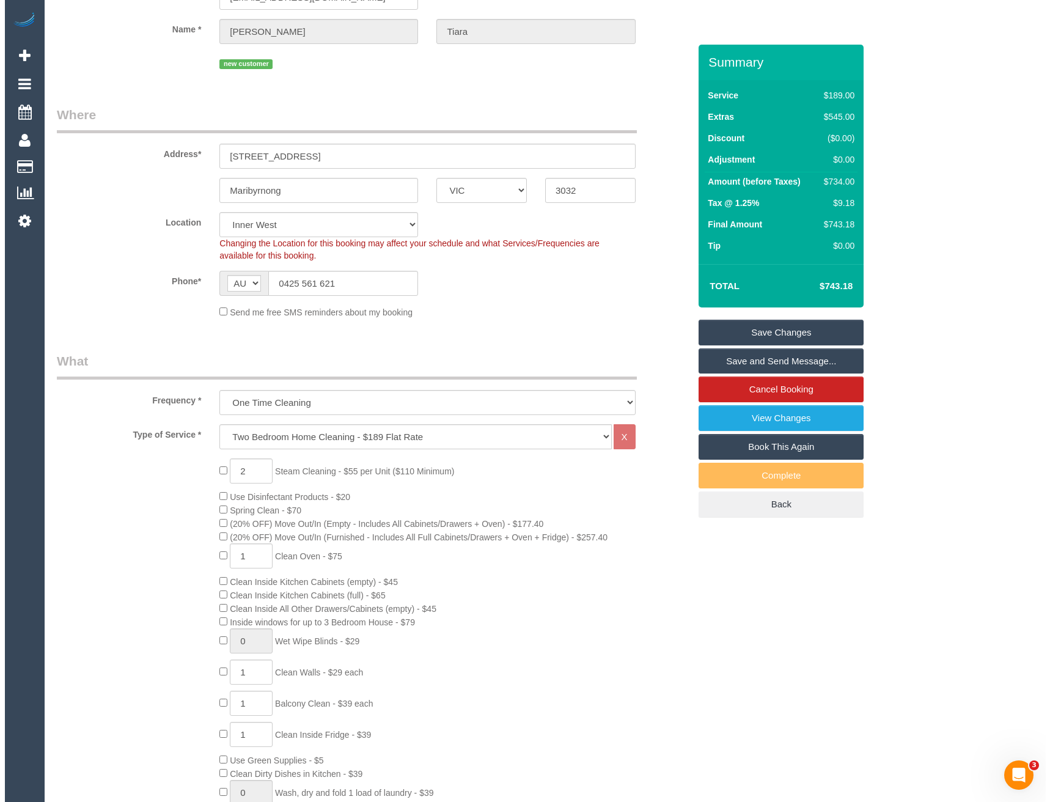
scroll to position [0, 0]
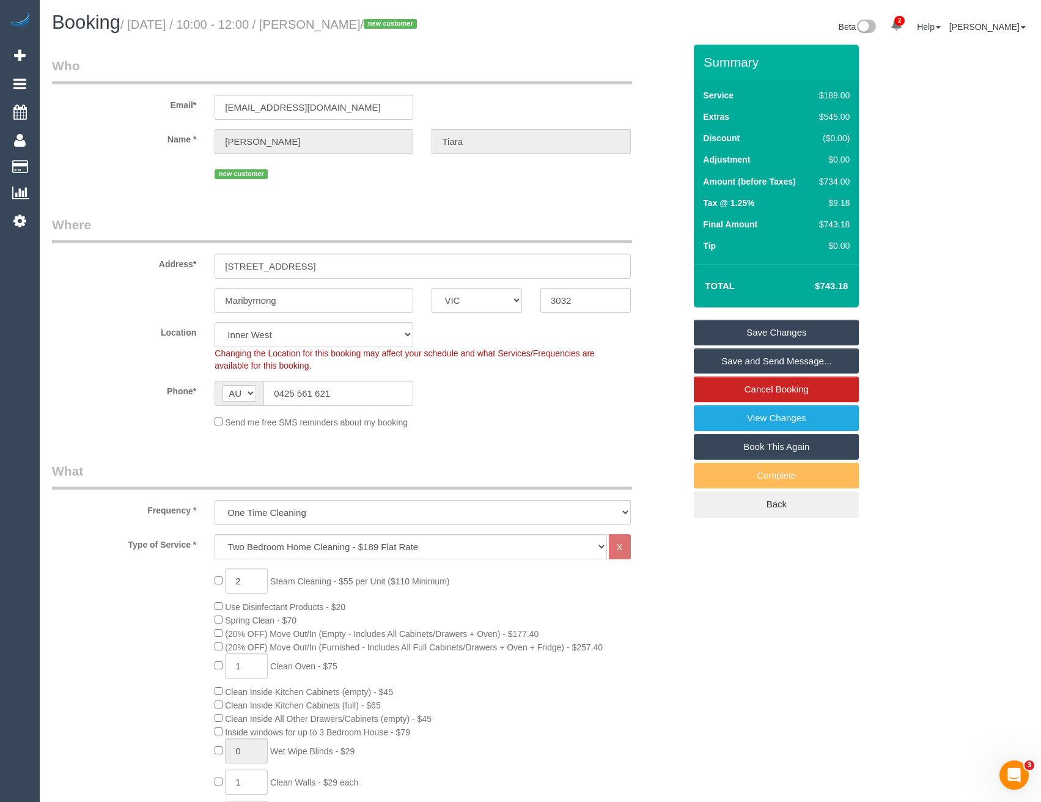
click at [724, 358] on link "Save and Send Message..." at bounding box center [776, 361] width 165 height 26
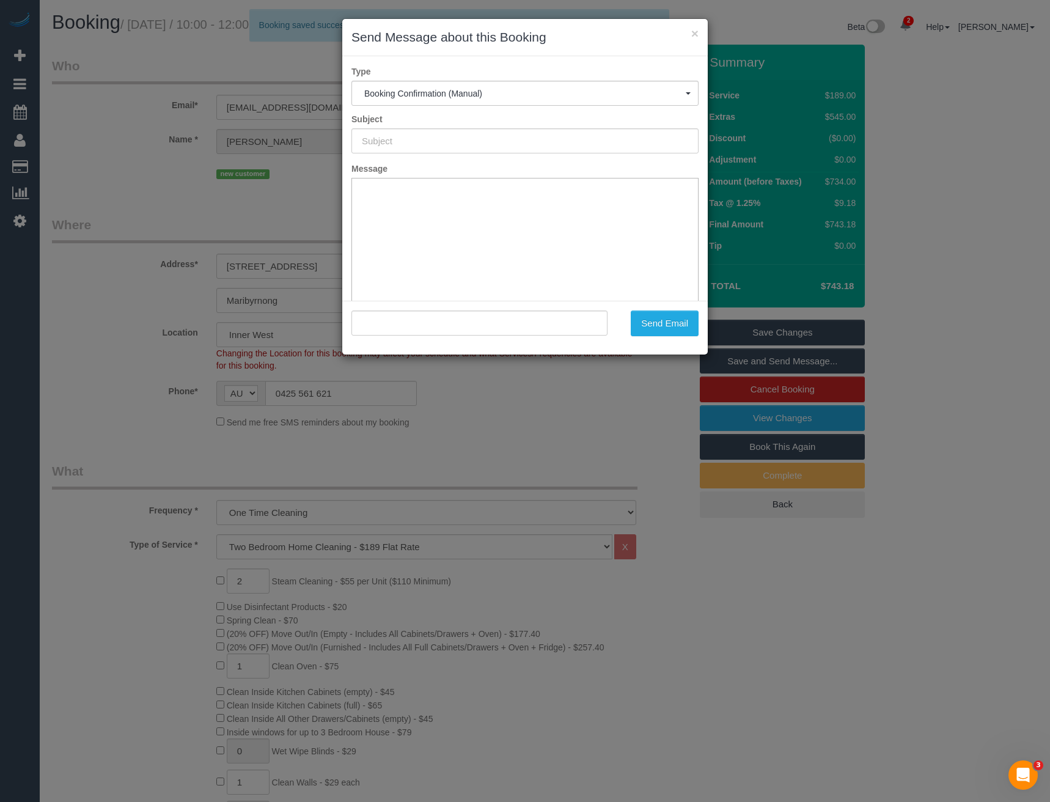
type input "Booking Confirmed"
type input ""Felicia Tiara" <feltia2312@gmail.com>"
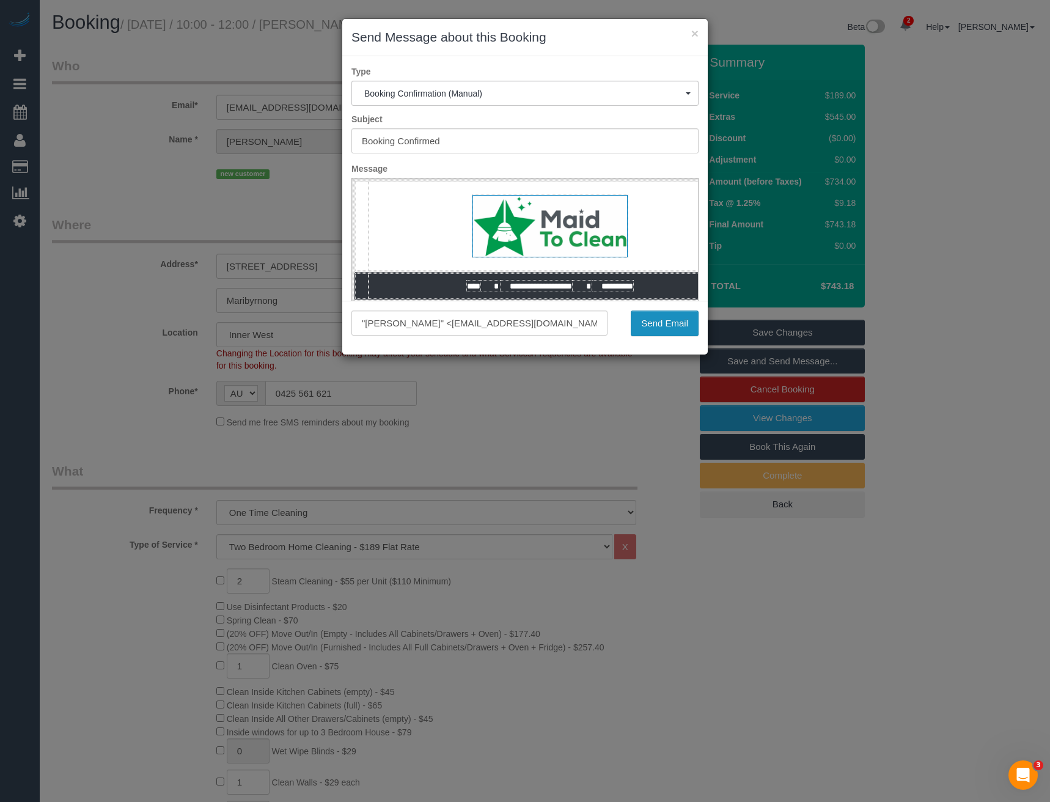
click at [657, 333] on button "Send Email" at bounding box center [665, 324] width 68 height 26
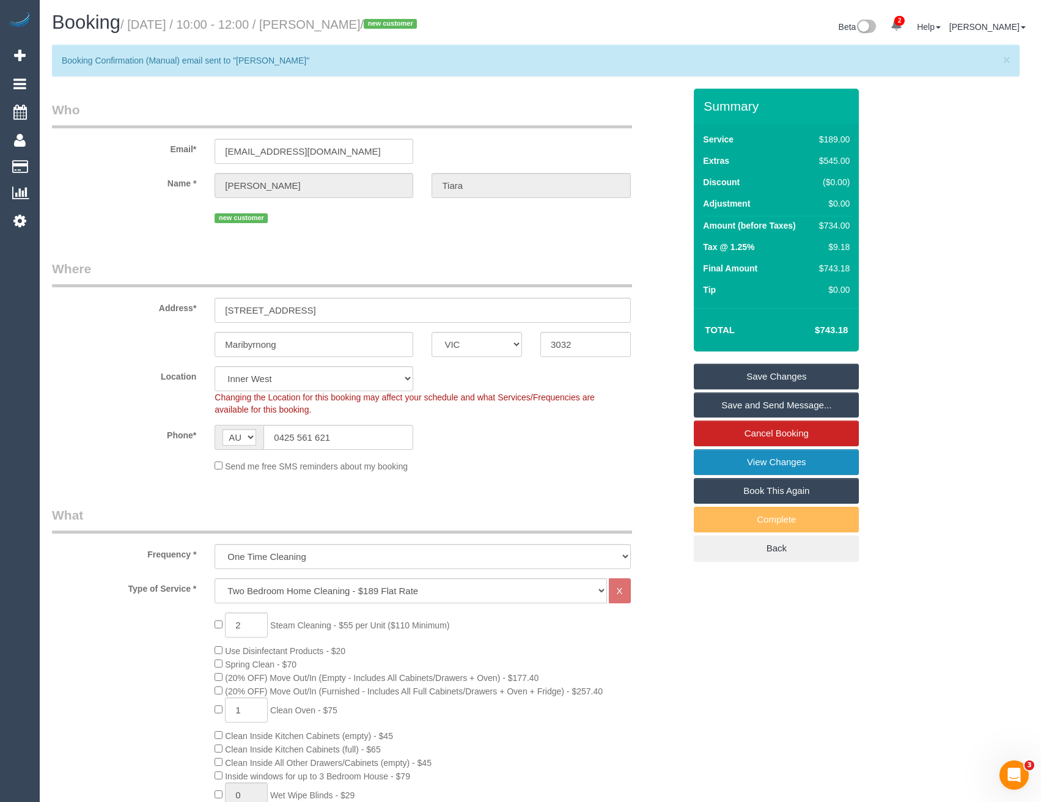
click at [734, 465] on link "View Changes" at bounding box center [776, 462] width 165 height 26
